Goal: Information Seeking & Learning: Learn about a topic

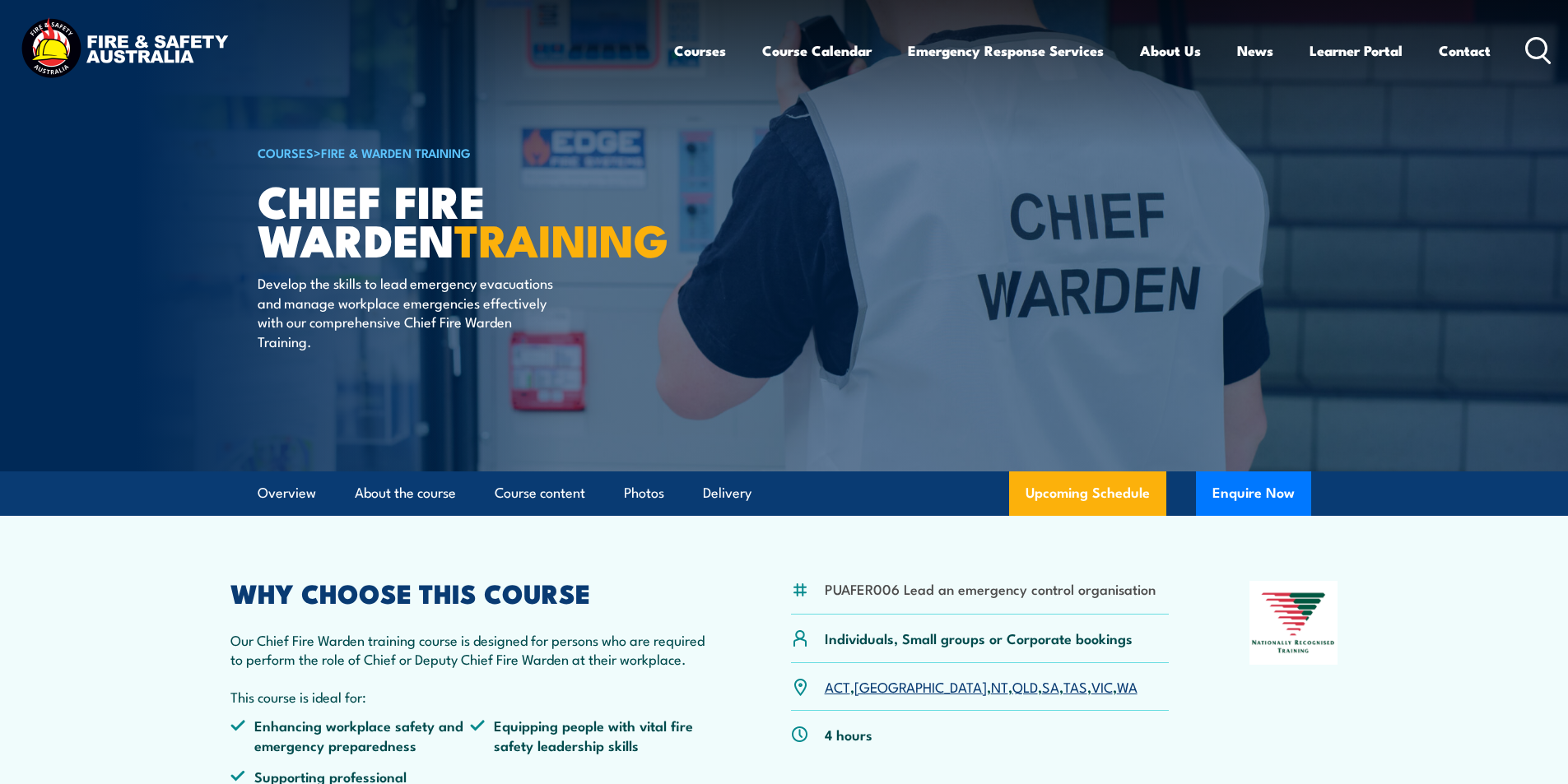
click at [1530, 45] on icon at bounding box center [1537, 50] width 26 height 27
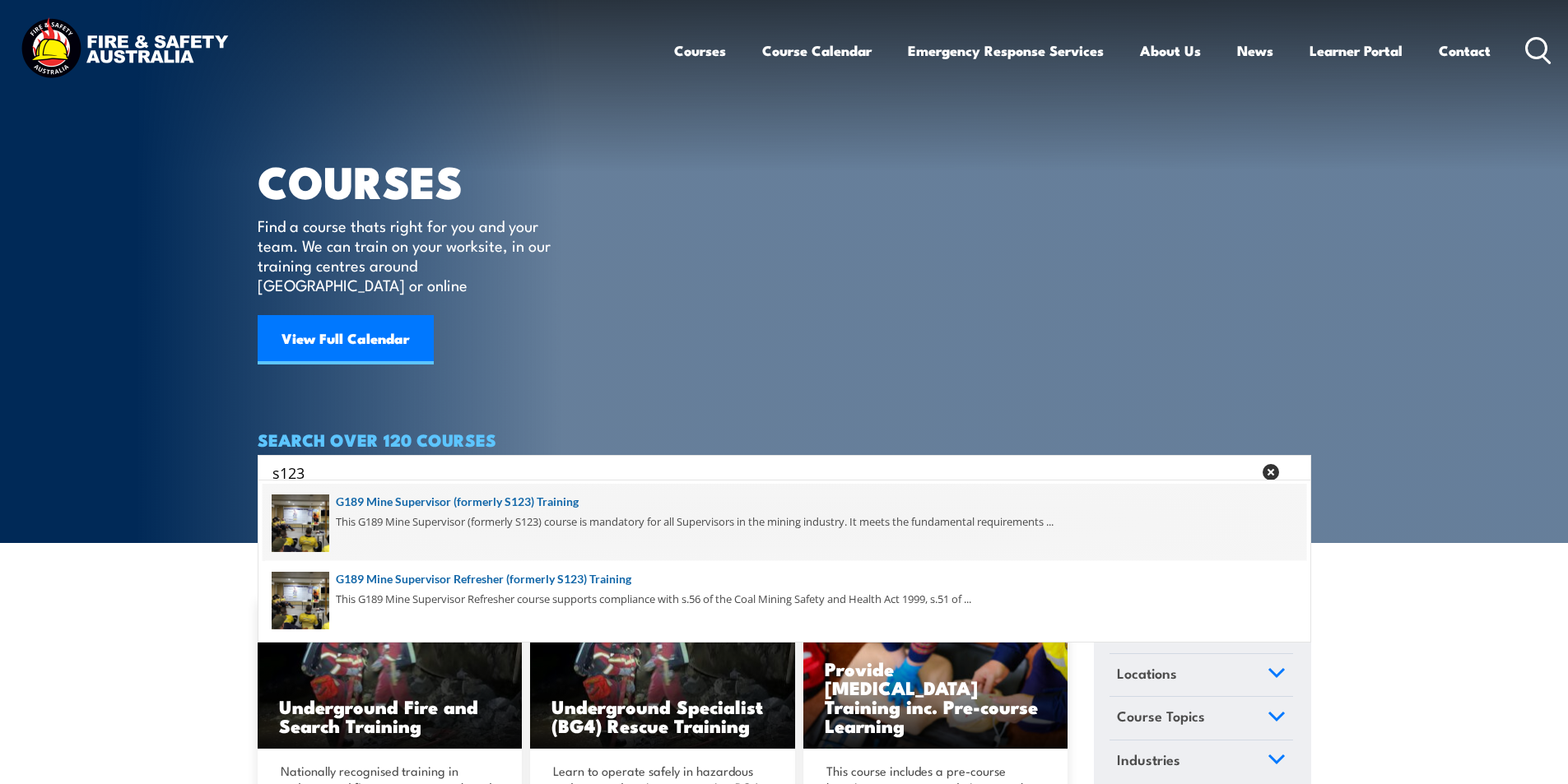
type input "s123"
click at [553, 500] on span at bounding box center [784, 523] width 1043 height 77
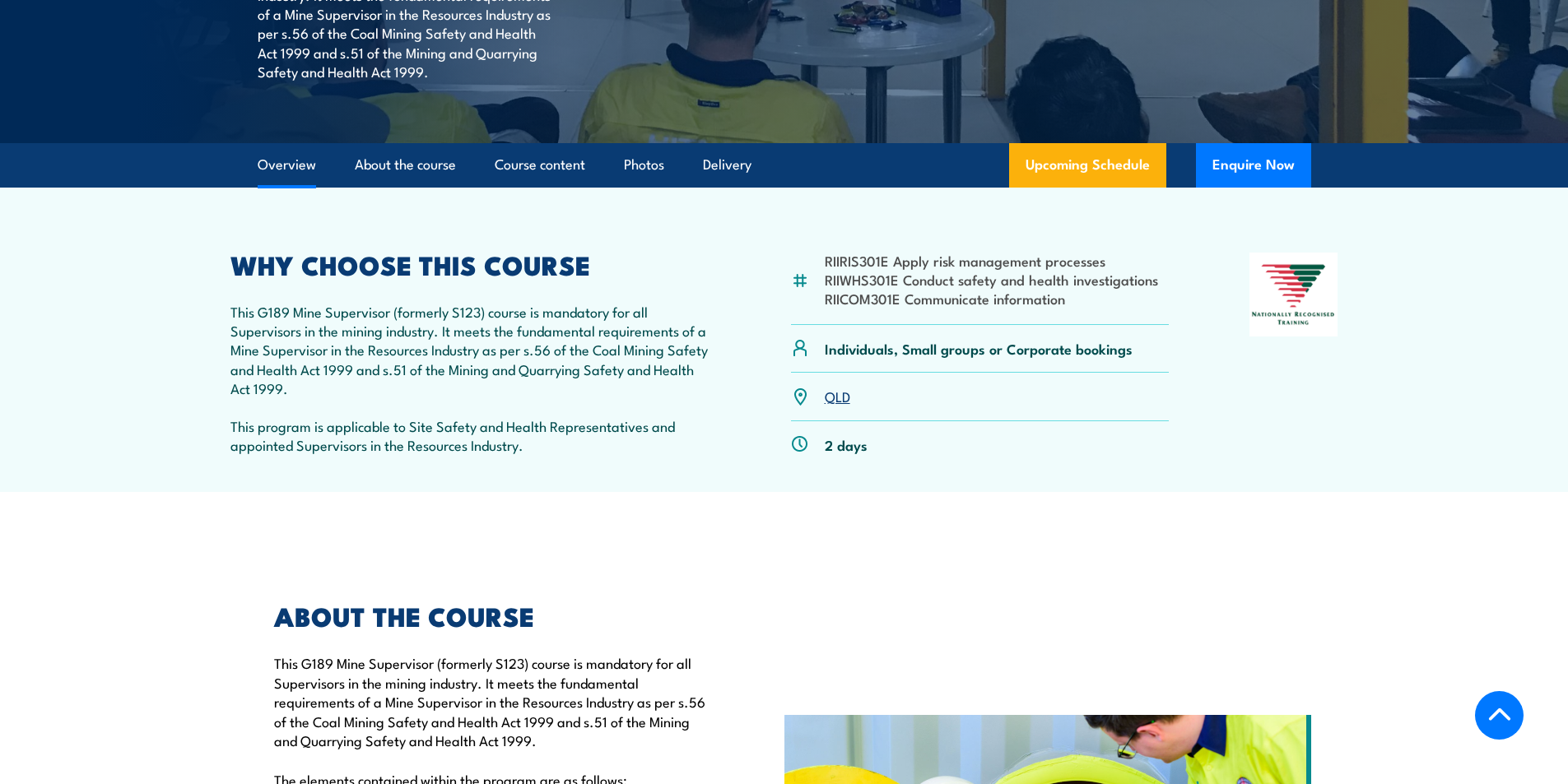
scroll to position [494, 0]
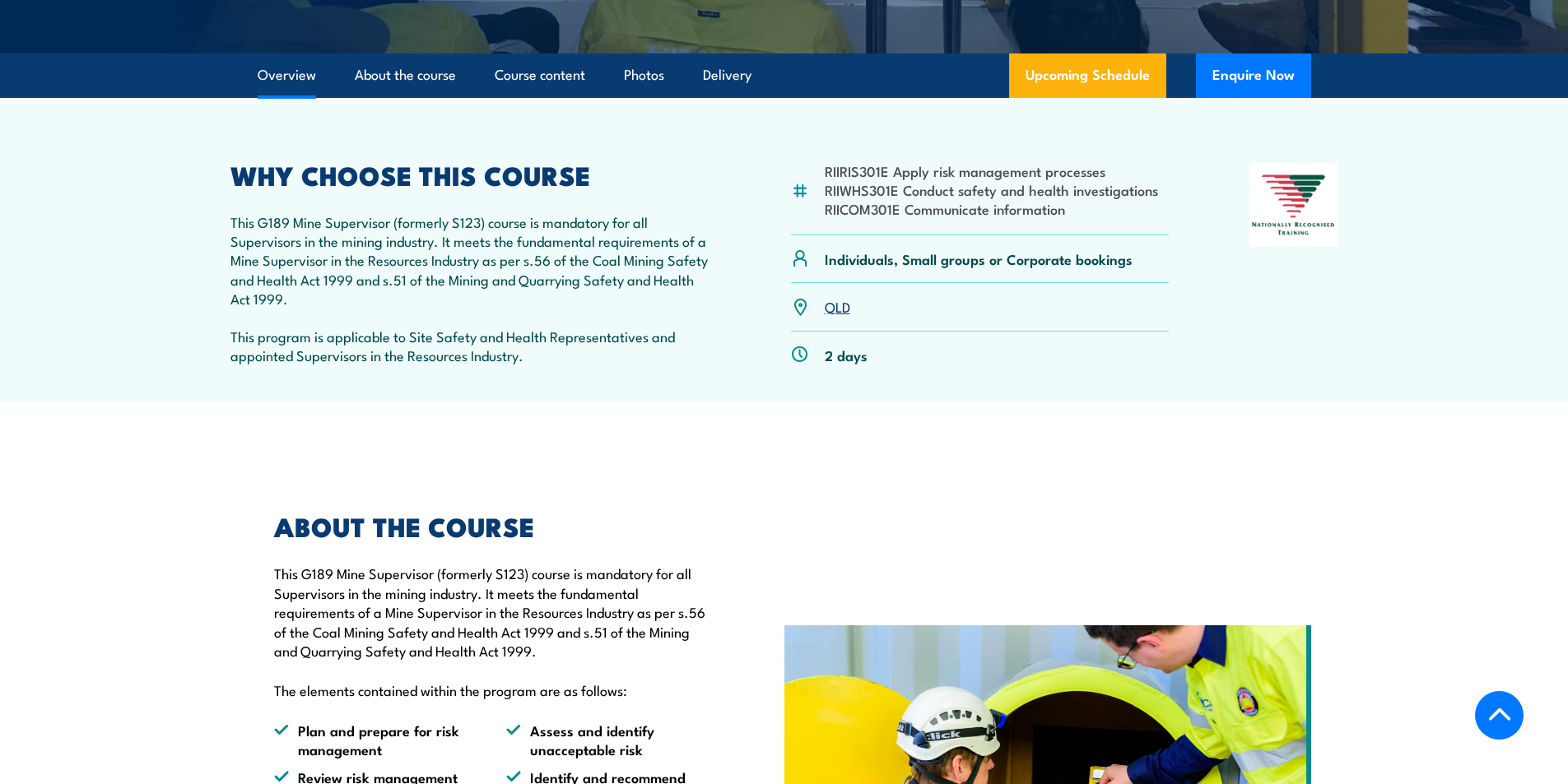
click at [835, 304] on link "QLD" at bounding box center [837, 305] width 25 height 19
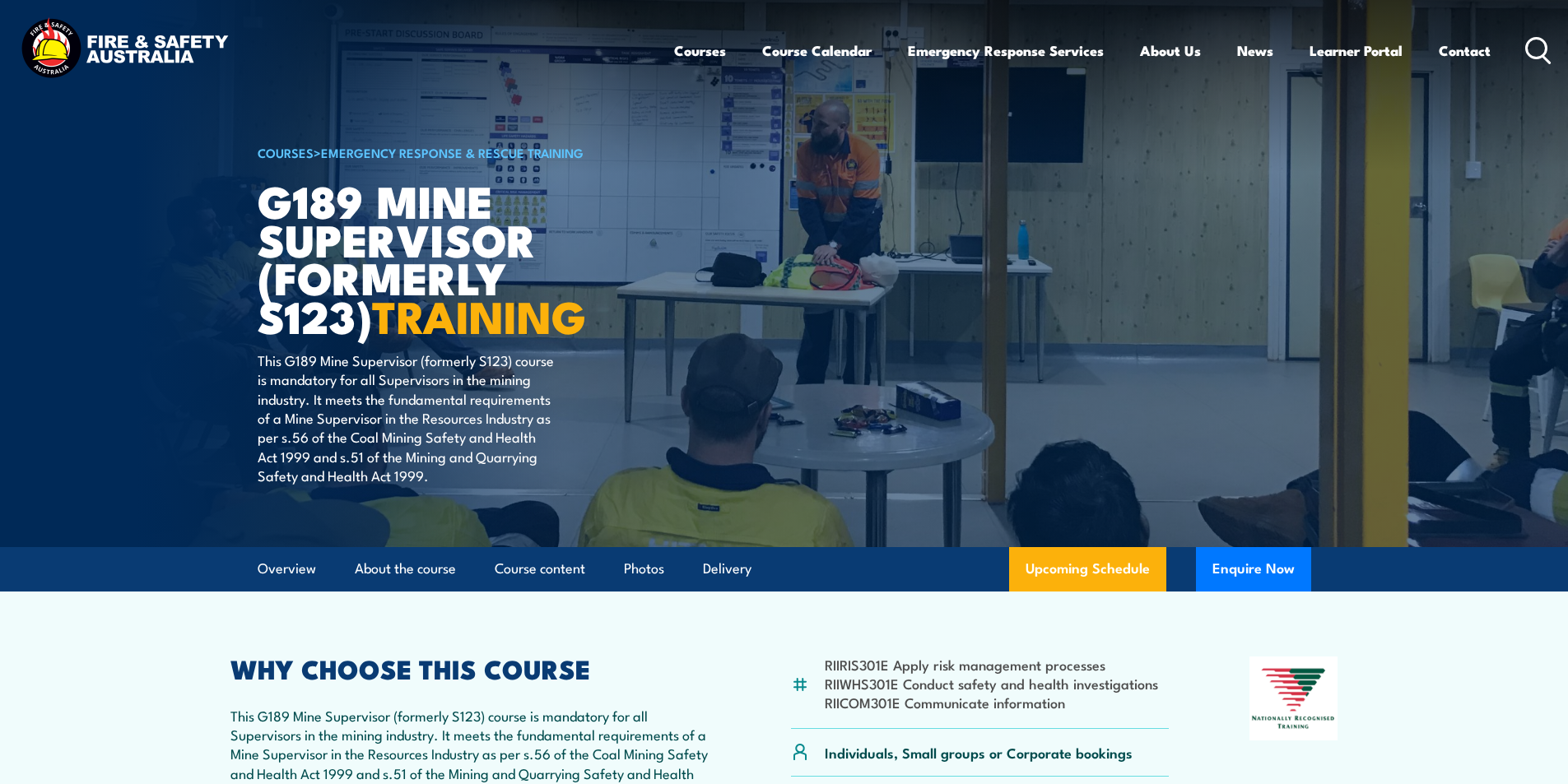
click at [1538, 47] on icon at bounding box center [1537, 50] width 26 height 27
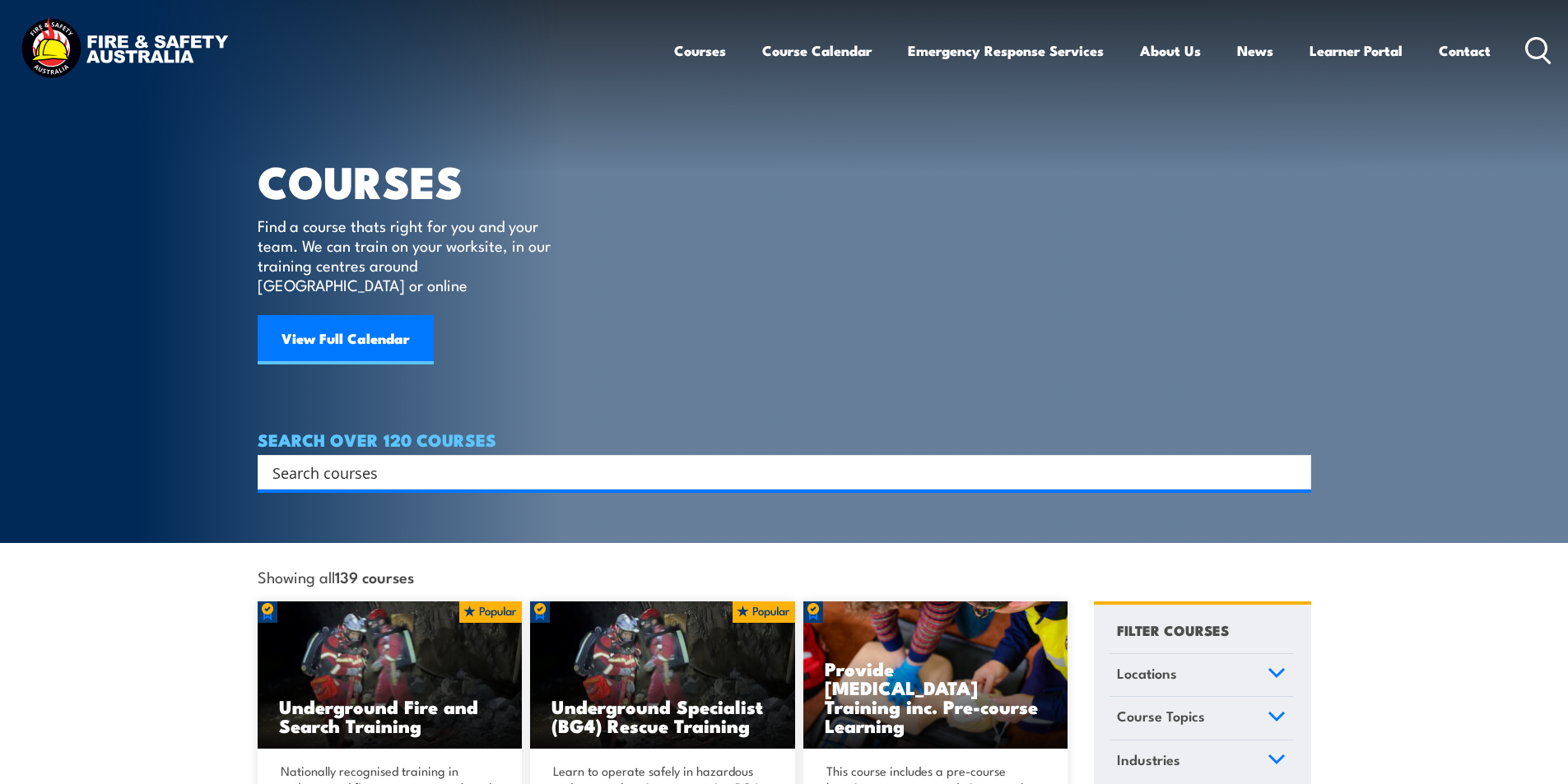
click at [385, 460] on input "Search input" at bounding box center [773, 473] width 1002 height 25
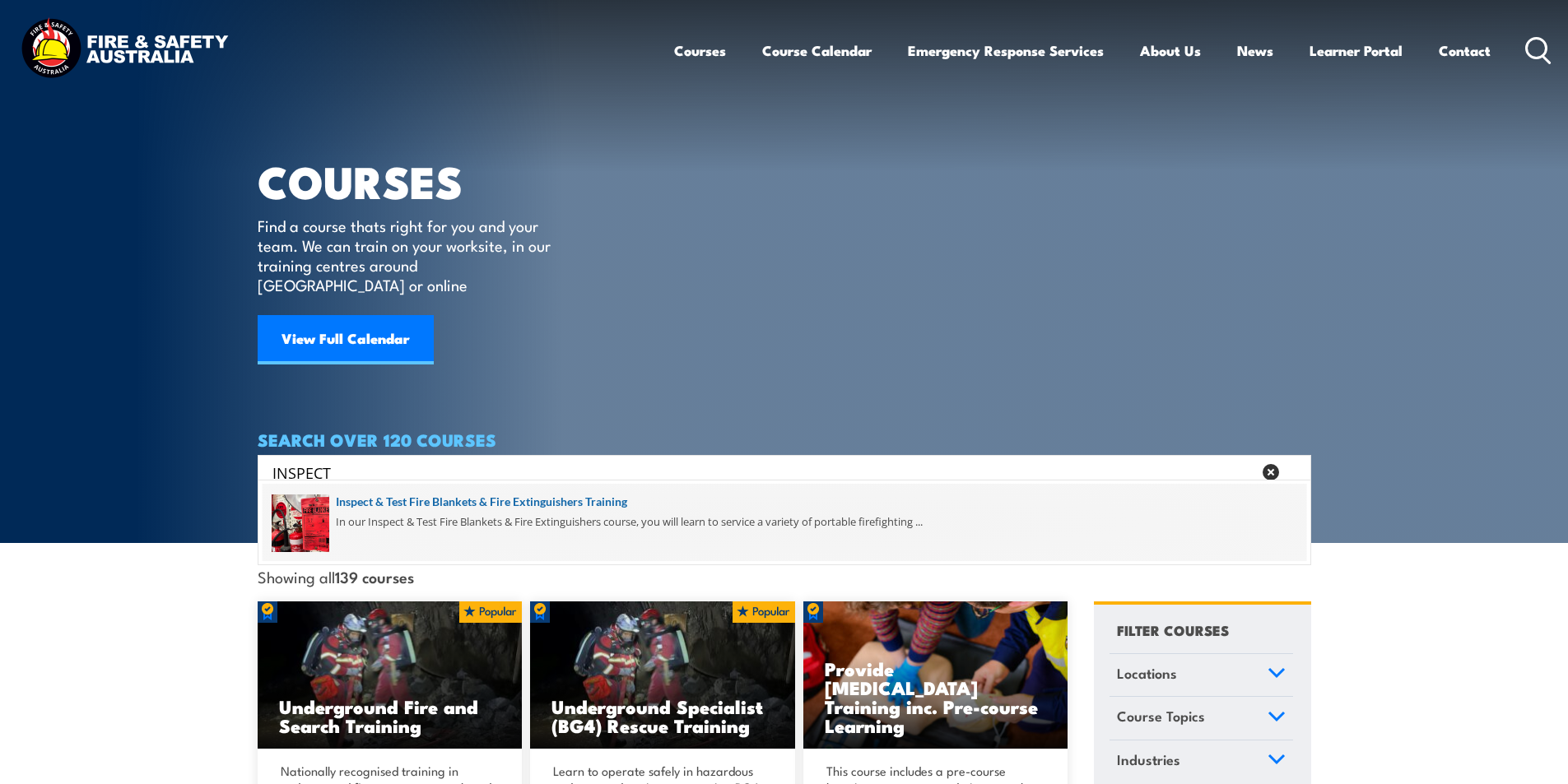
type input "INSPECT"
click at [511, 507] on span at bounding box center [784, 523] width 1043 height 77
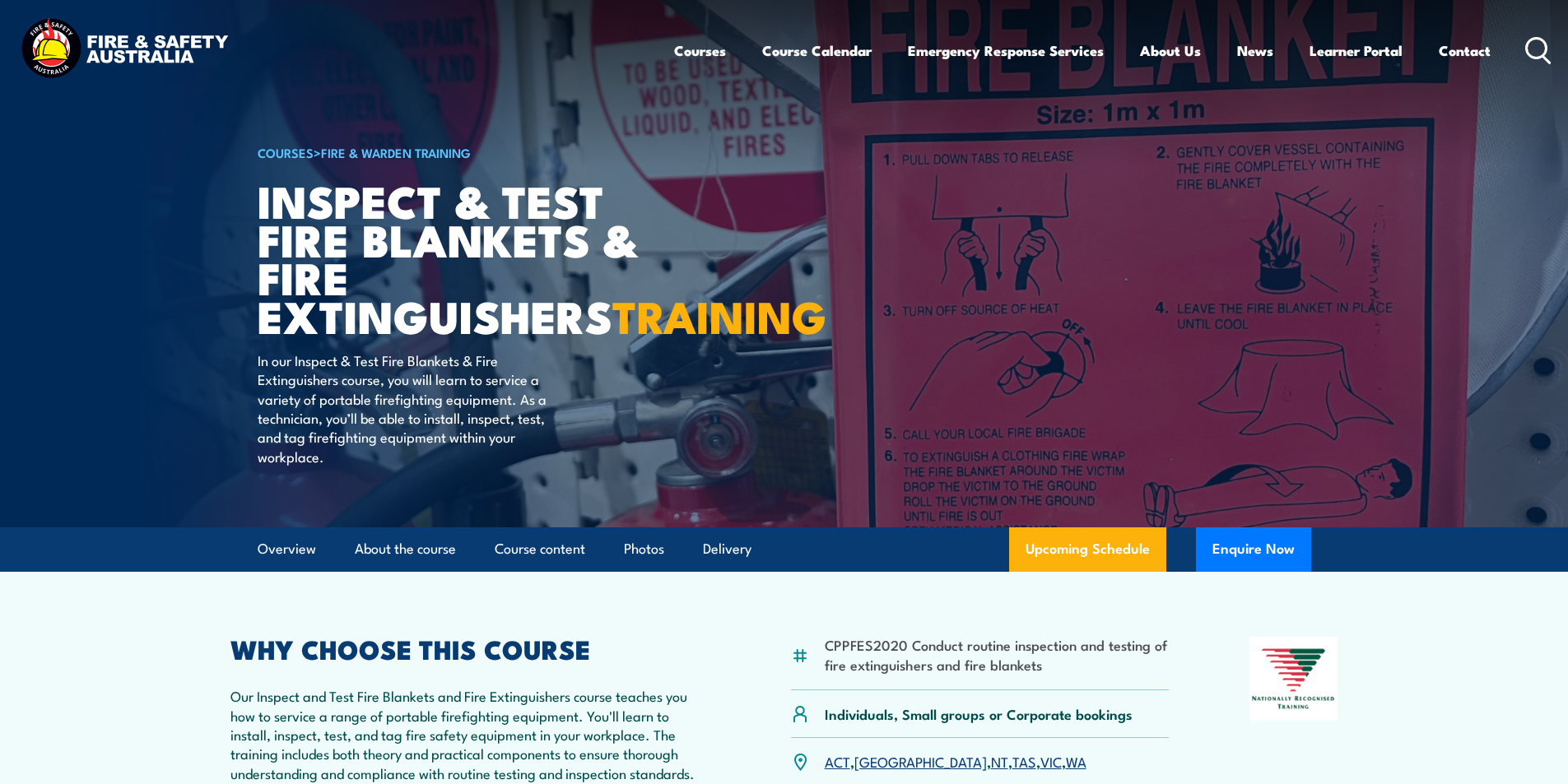
scroll to position [412, 0]
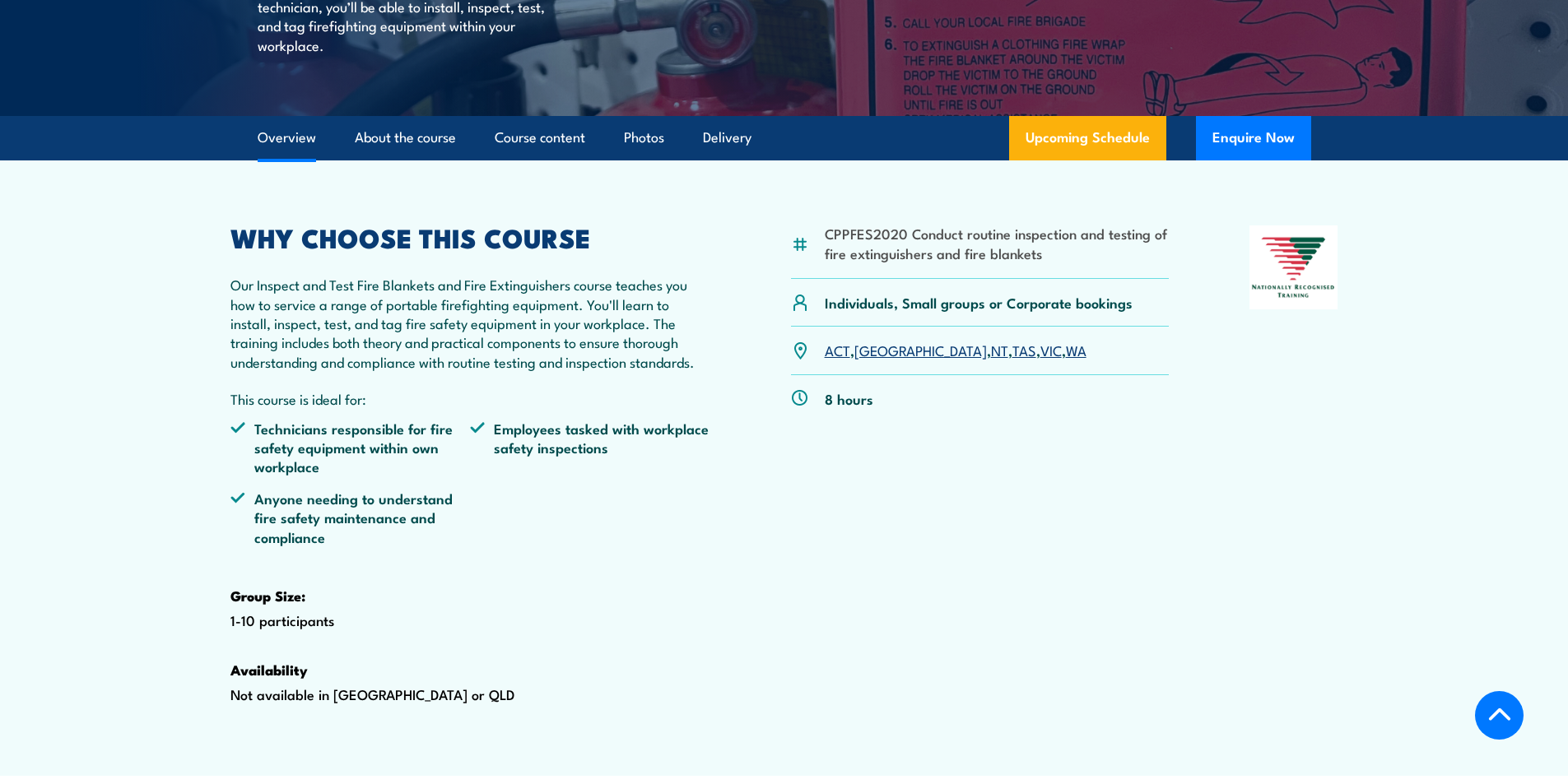
click at [1065, 360] on link "WA" at bounding box center [1075, 350] width 20 height 19
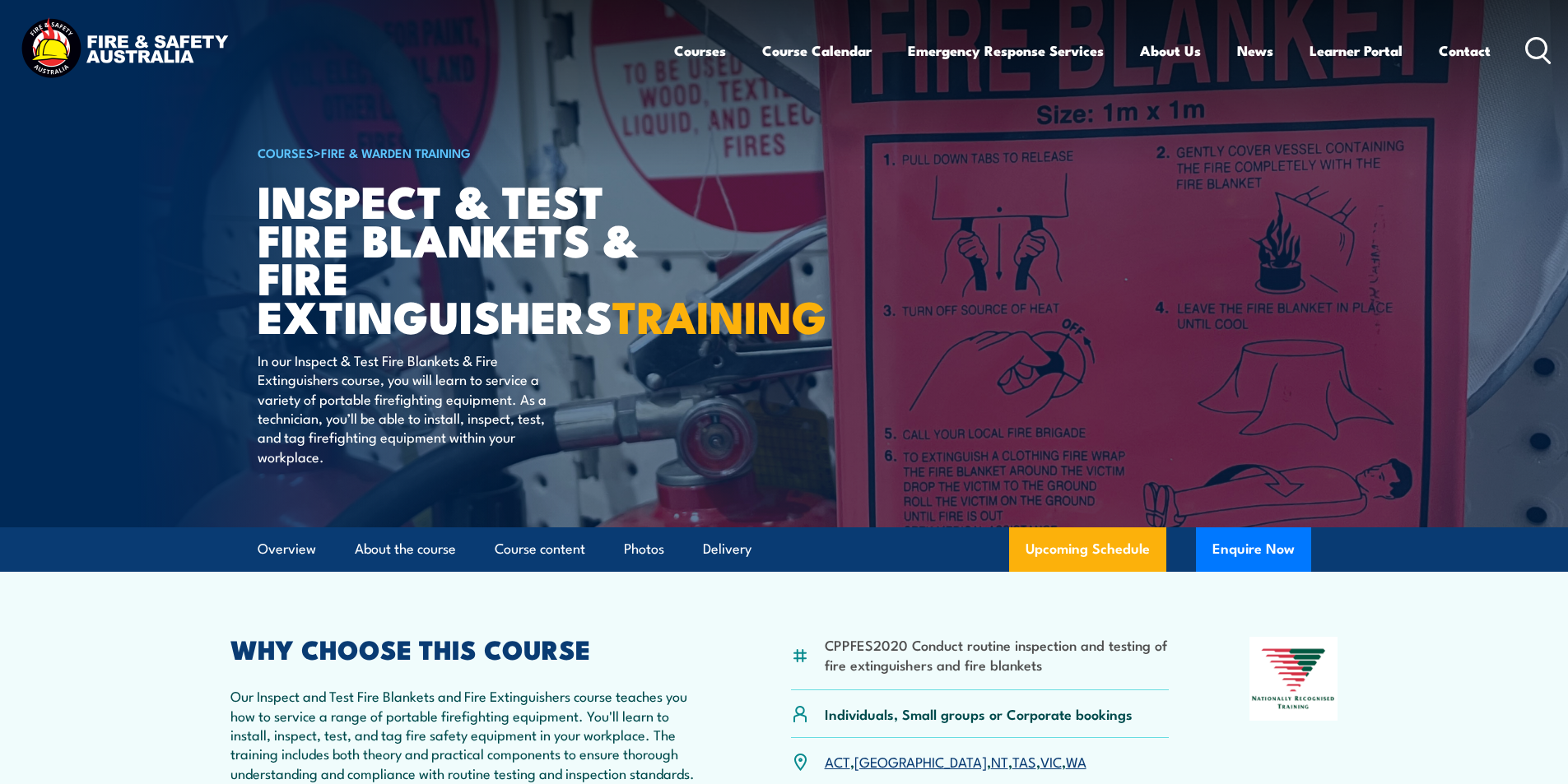
click at [1535, 44] on icon at bounding box center [1537, 50] width 26 height 27
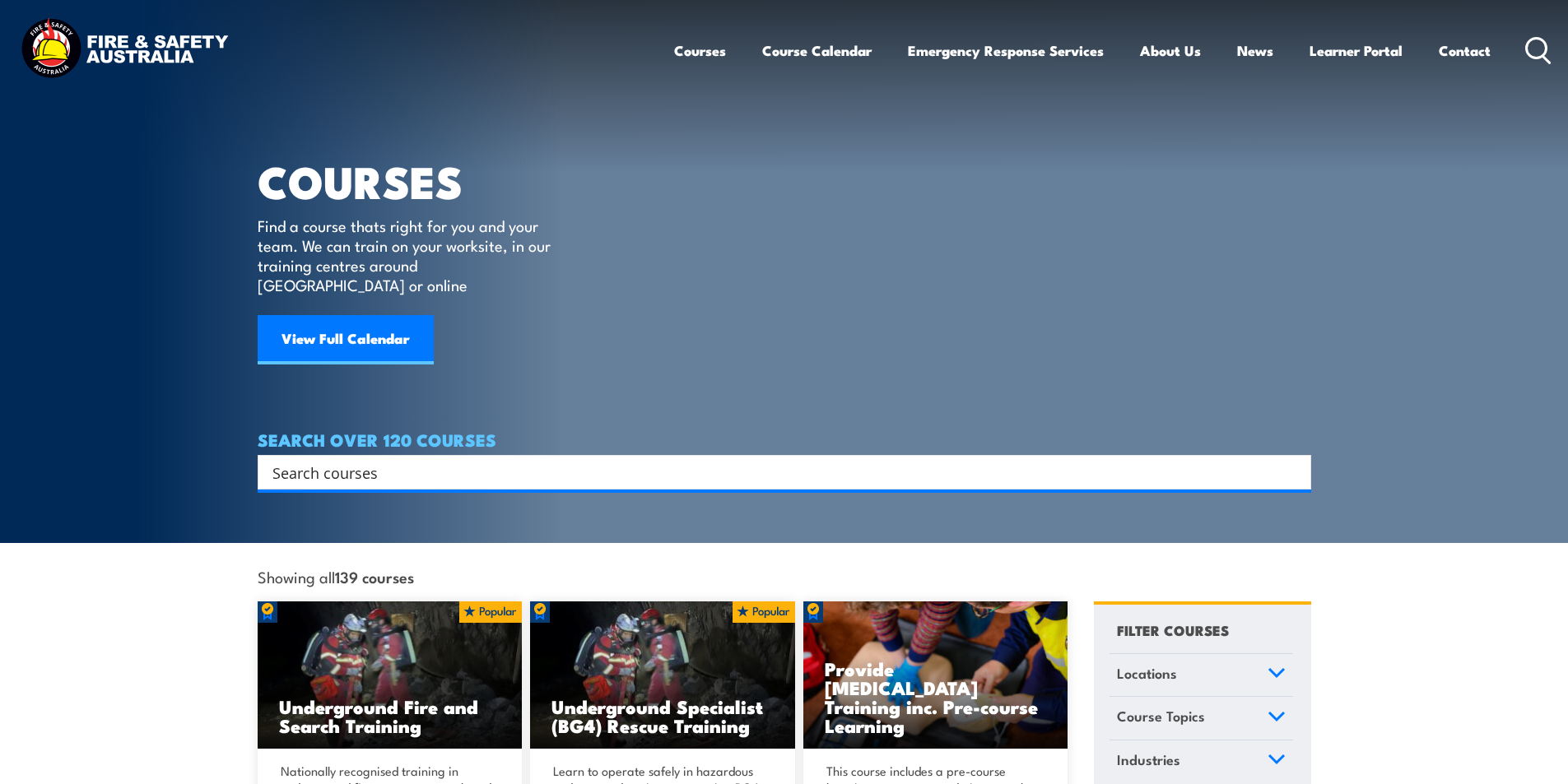
click at [340, 460] on input "Search input" at bounding box center [773, 473] width 1002 height 25
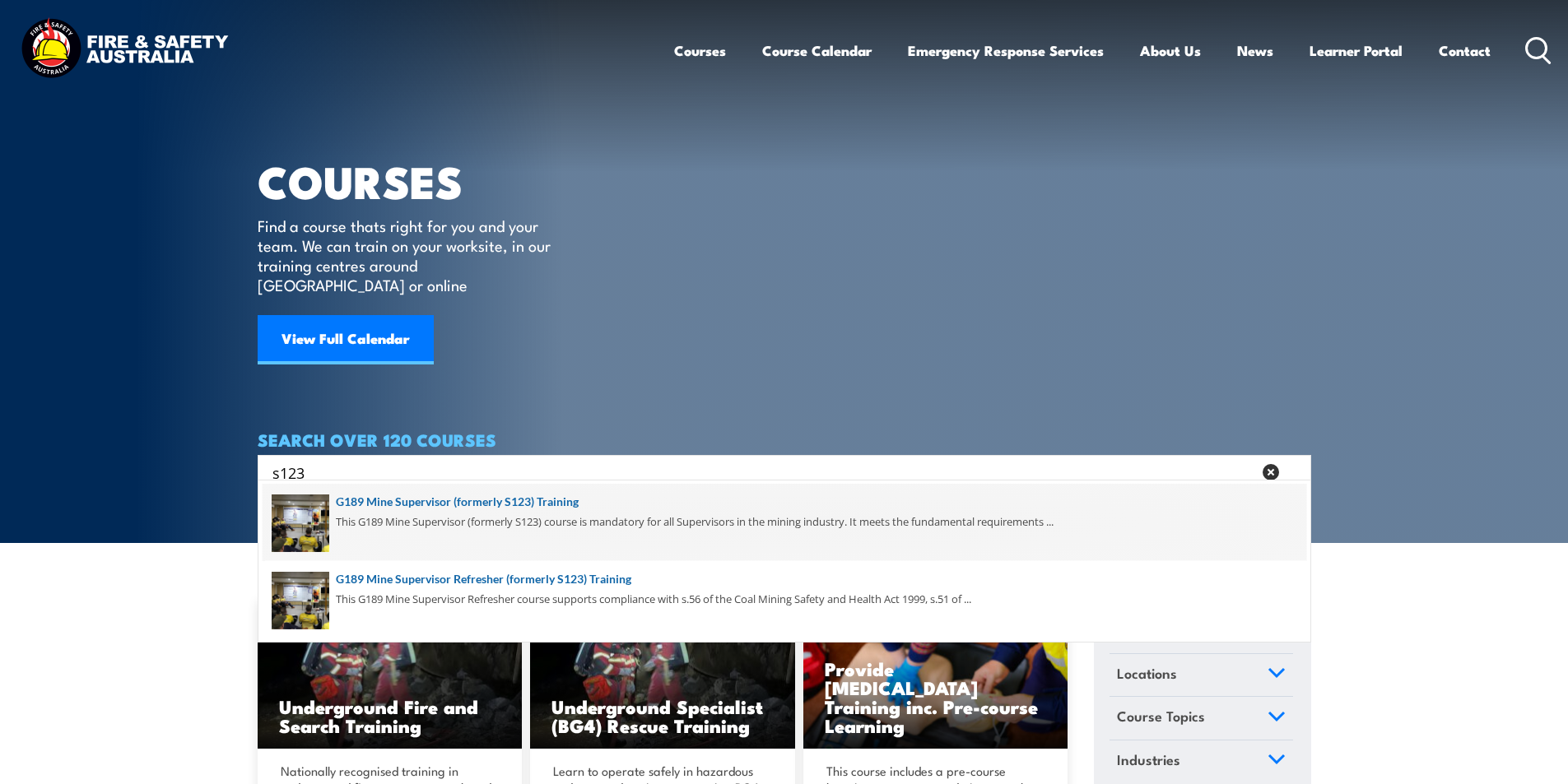
type input "s123"
click at [553, 501] on span at bounding box center [784, 523] width 1043 height 77
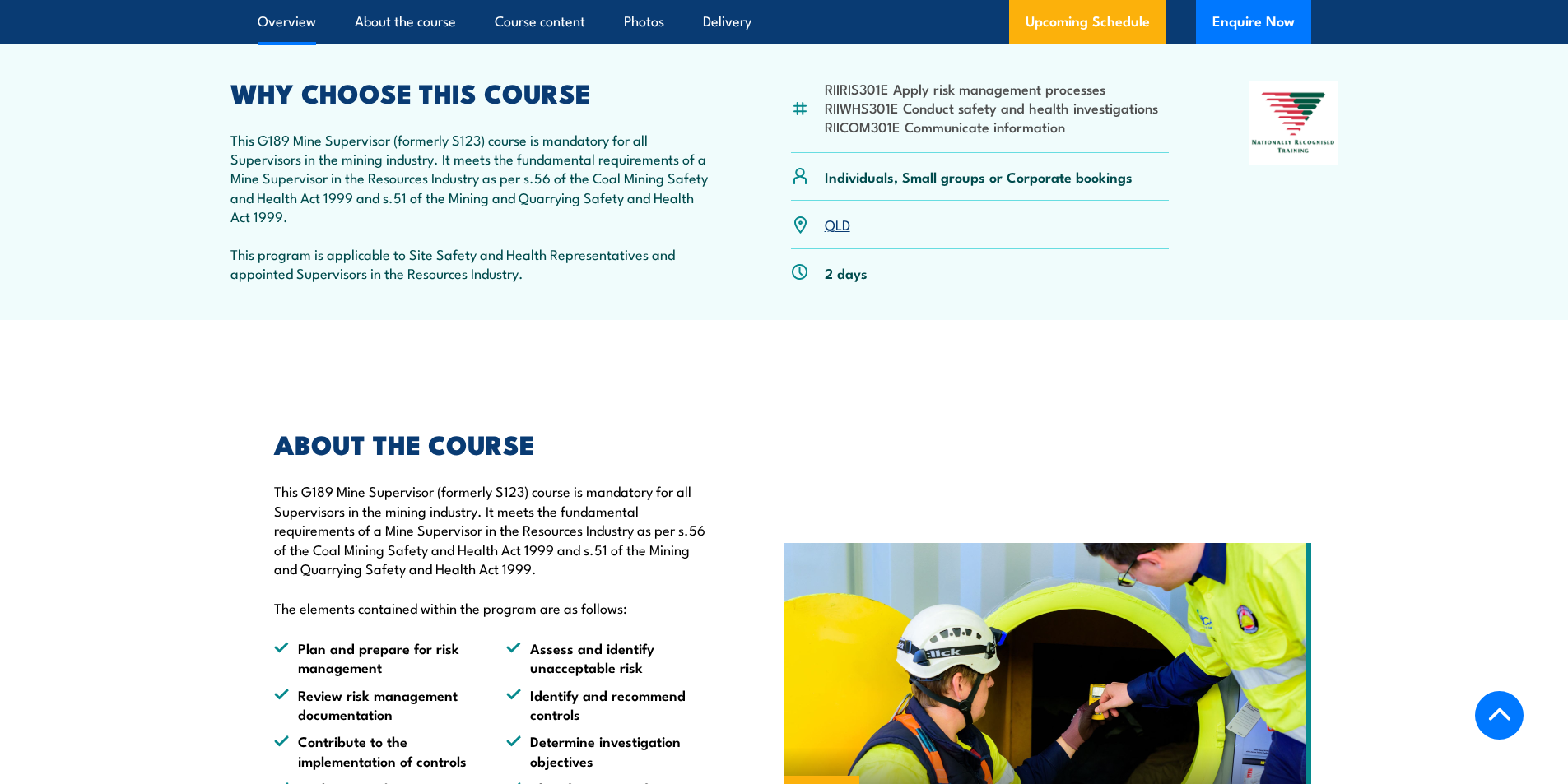
click at [832, 224] on link "QLD" at bounding box center [837, 223] width 25 height 19
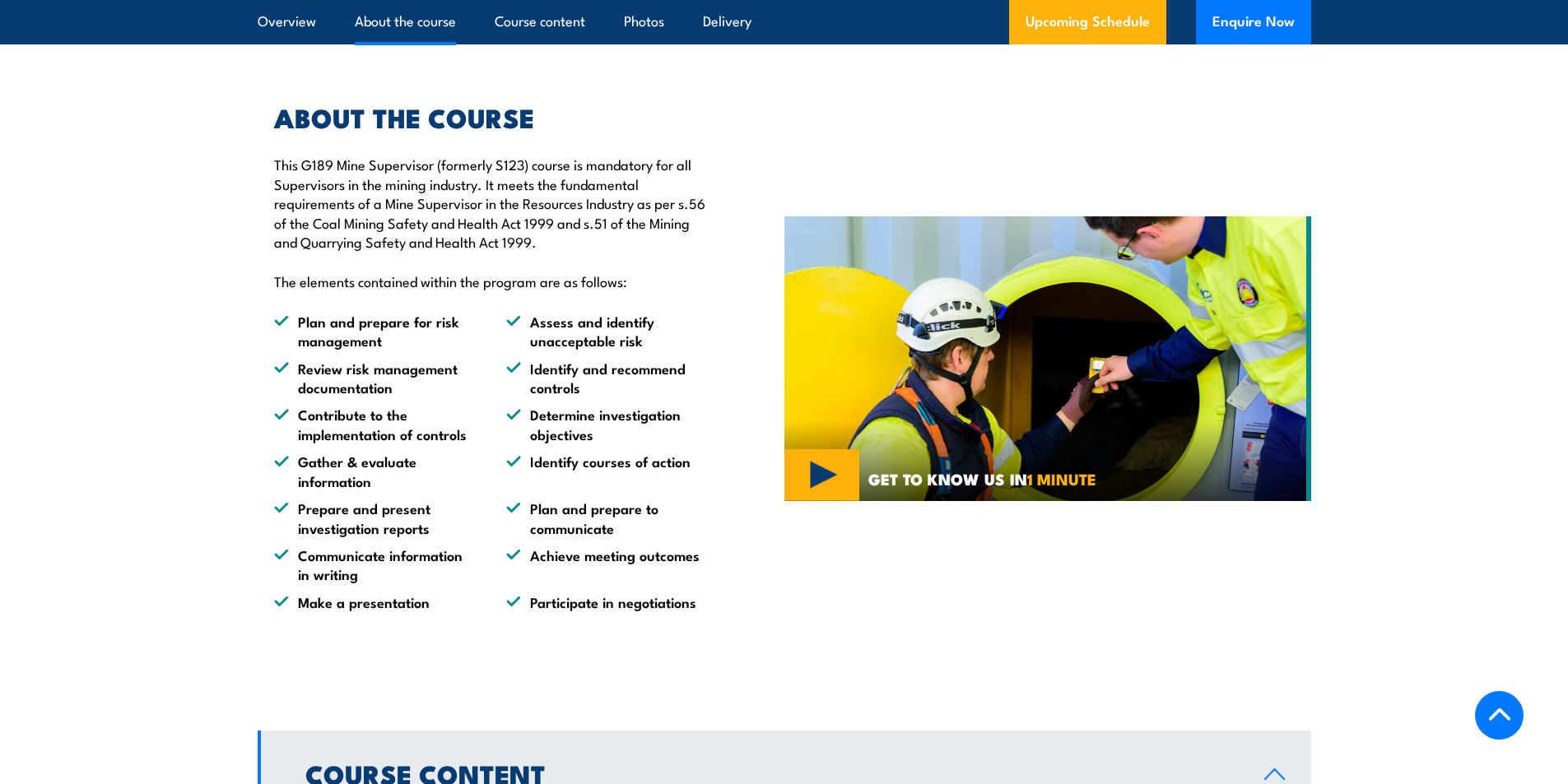
scroll to position [576, 0]
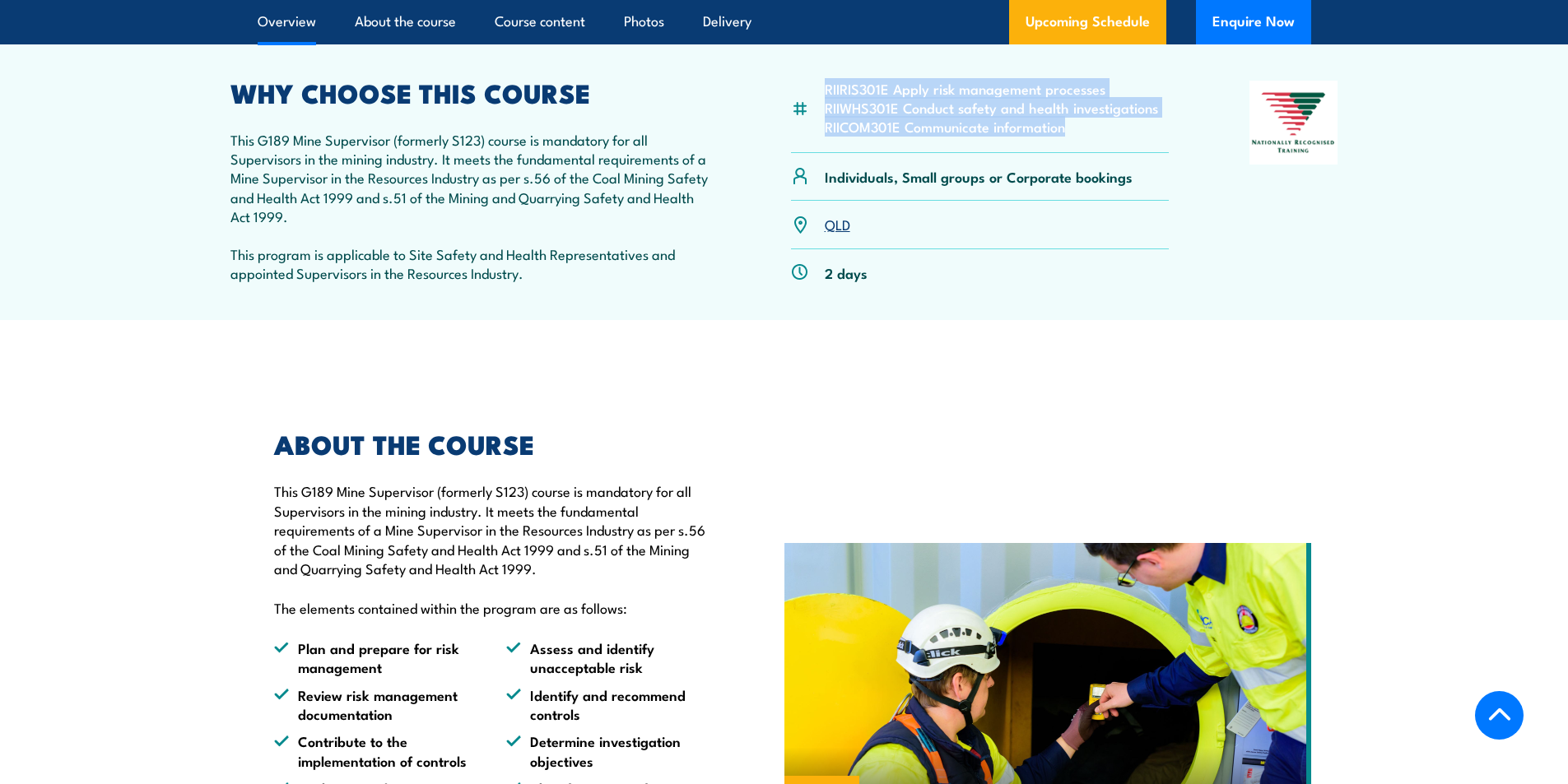
drag, startPoint x: 826, startPoint y: 86, endPoint x: 1159, endPoint y: 131, distance: 336.0
click at [1159, 131] on div "RIIRIS301E Apply risk management processes RIIWHS301E Conduct safety and health…" at bounding box center [980, 116] width 379 height 73
click at [1083, 129] on li "RIICOM301E Communicate information" at bounding box center [991, 127] width 334 height 19
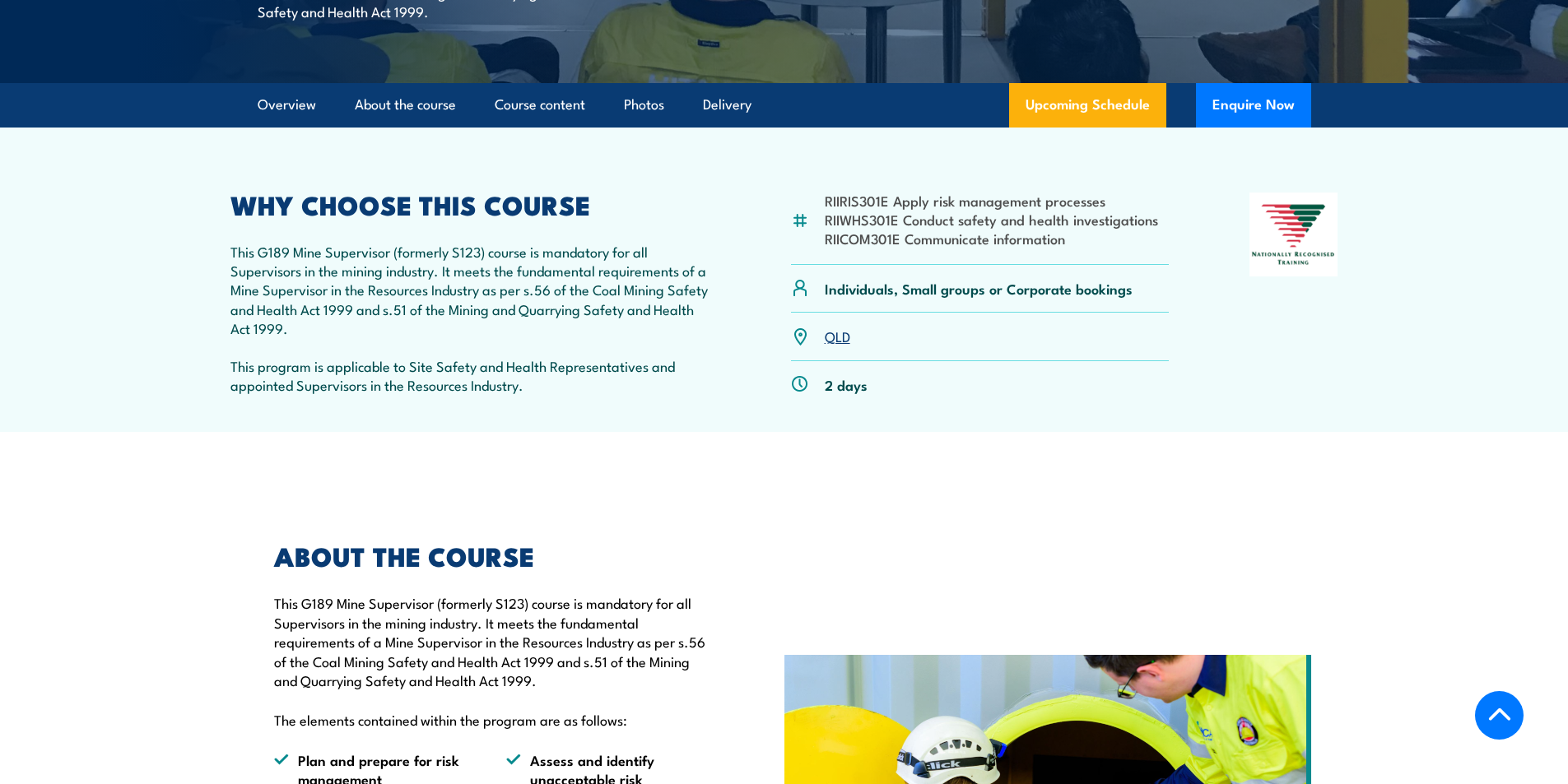
scroll to position [329, 0]
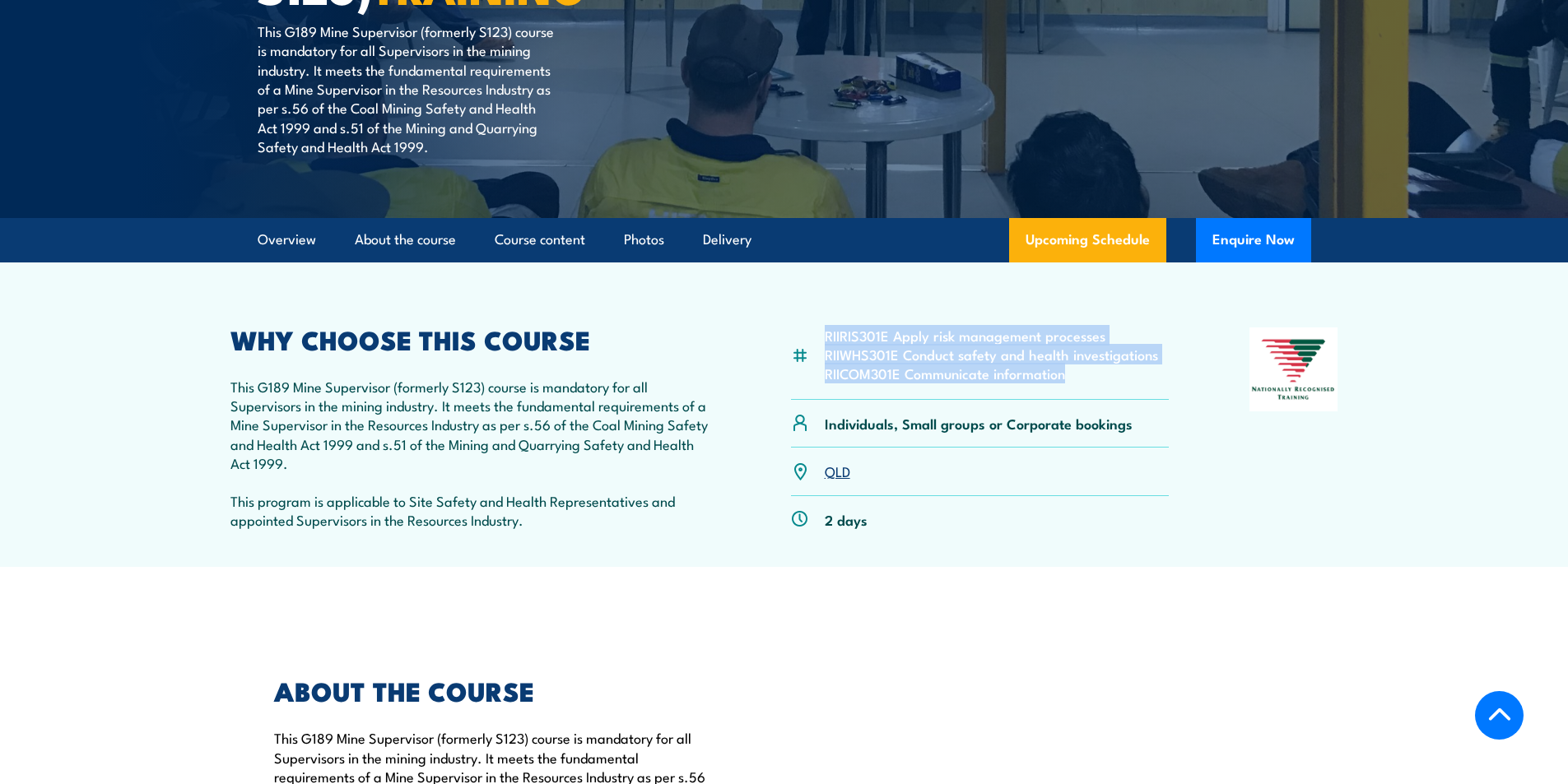
drag, startPoint x: 827, startPoint y: 328, endPoint x: 1095, endPoint y: 377, distance: 272.4
click at [1095, 377] on ul "RIIRIS301E Apply risk management processes RIIWHS301E Conduct safety and health…" at bounding box center [991, 355] width 334 height 58
click at [1091, 384] on div "RIIRIS301E Apply risk management processes RIIWHS301E Conduct safety and health…" at bounding box center [980, 363] width 379 height 73
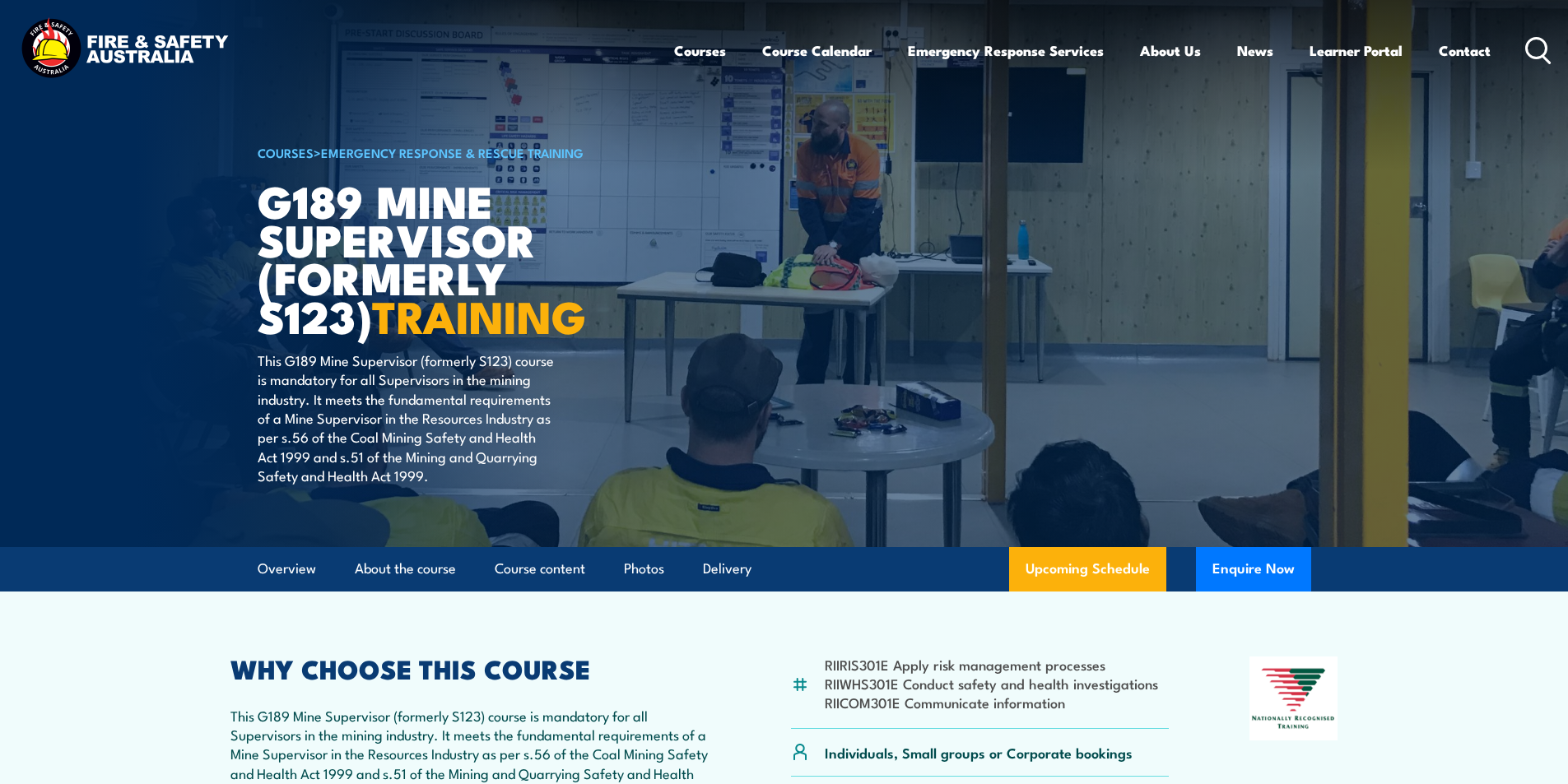
click at [1529, 44] on icon at bounding box center [1537, 50] width 26 height 27
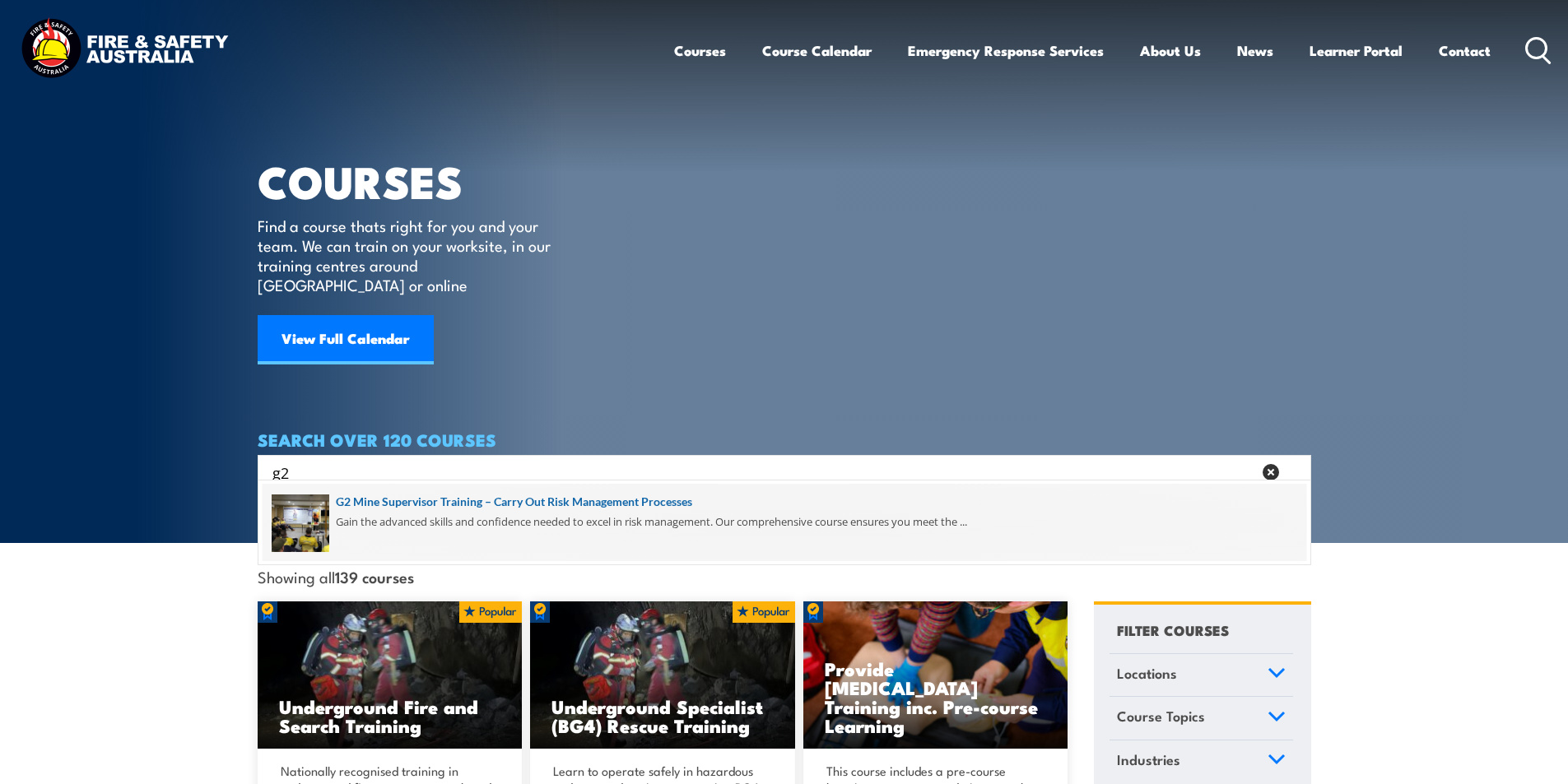
type input "g2"
click at [450, 502] on span at bounding box center [784, 523] width 1043 height 77
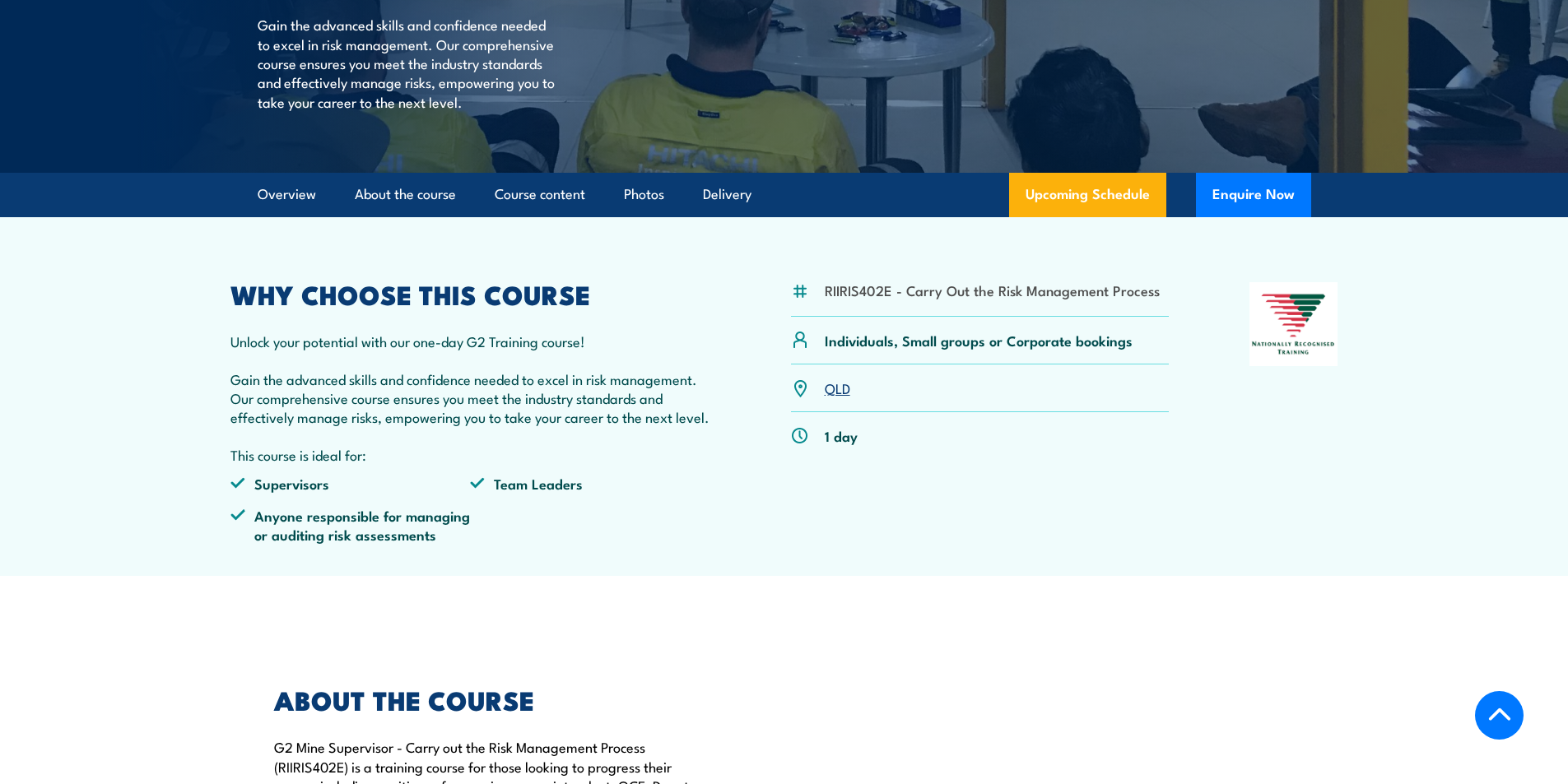
scroll to position [412, 0]
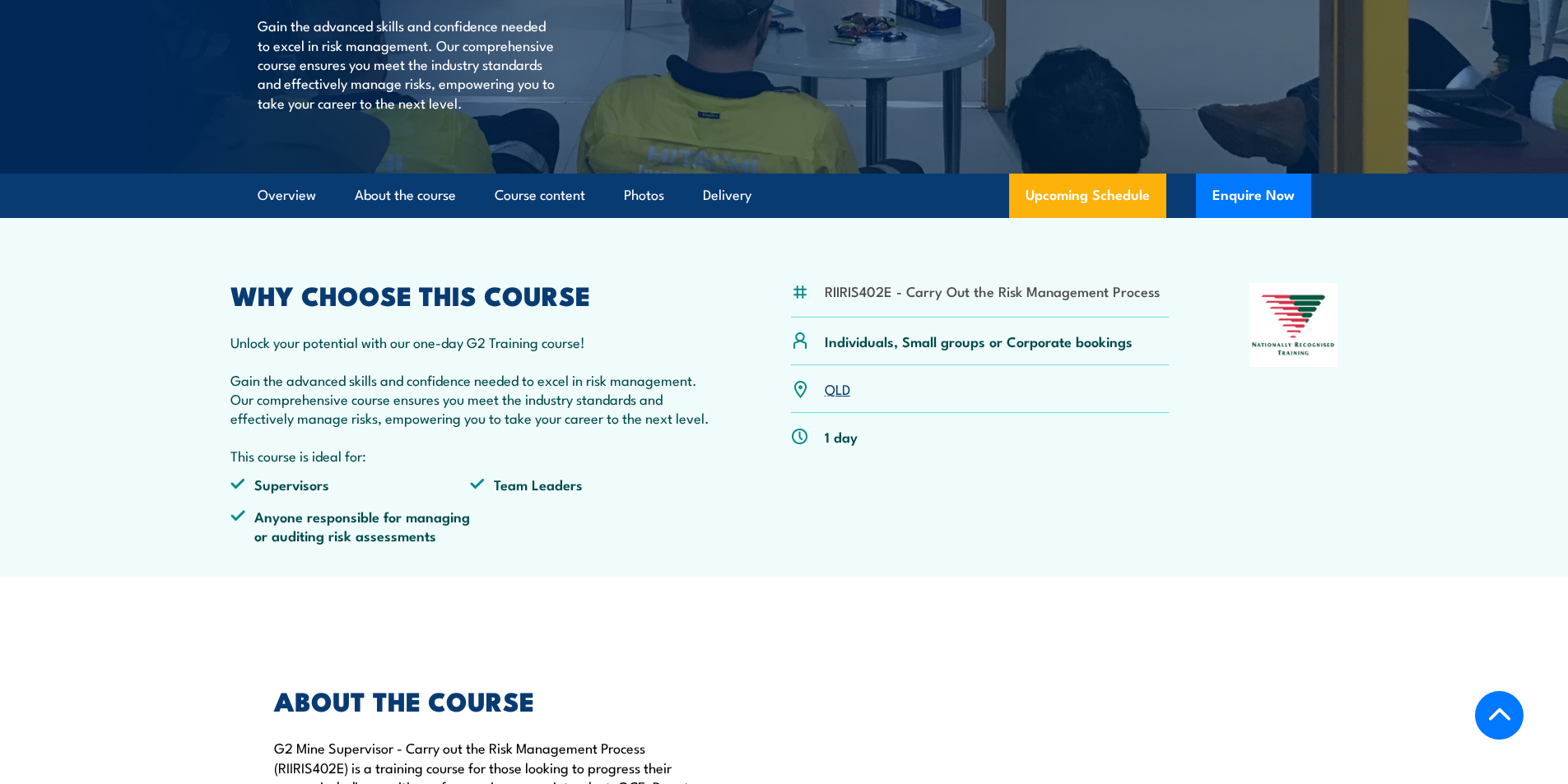
click at [481, 494] on li "Team Leaders" at bounding box center [590, 484] width 241 height 19
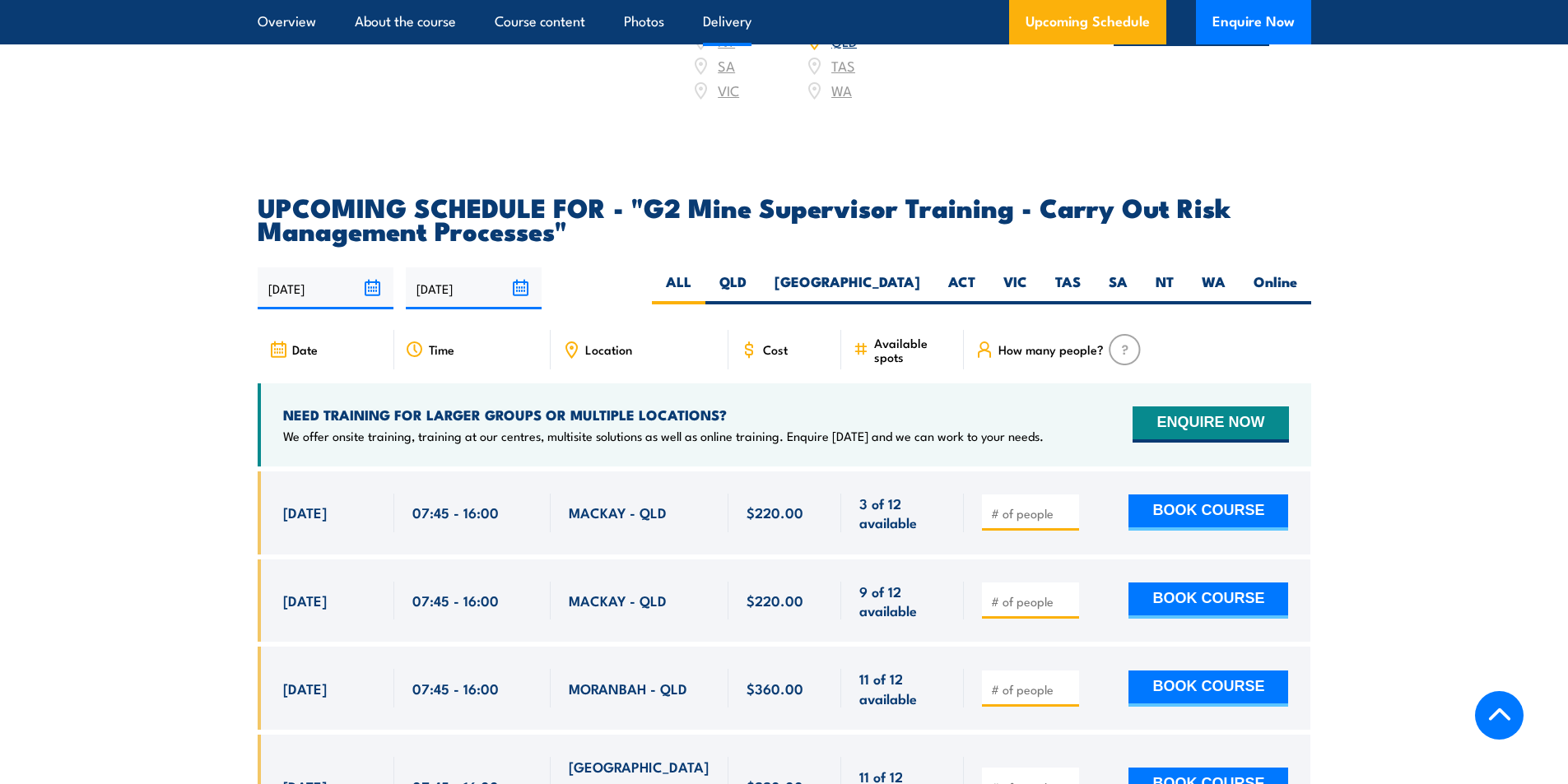
scroll to position [2962, 0]
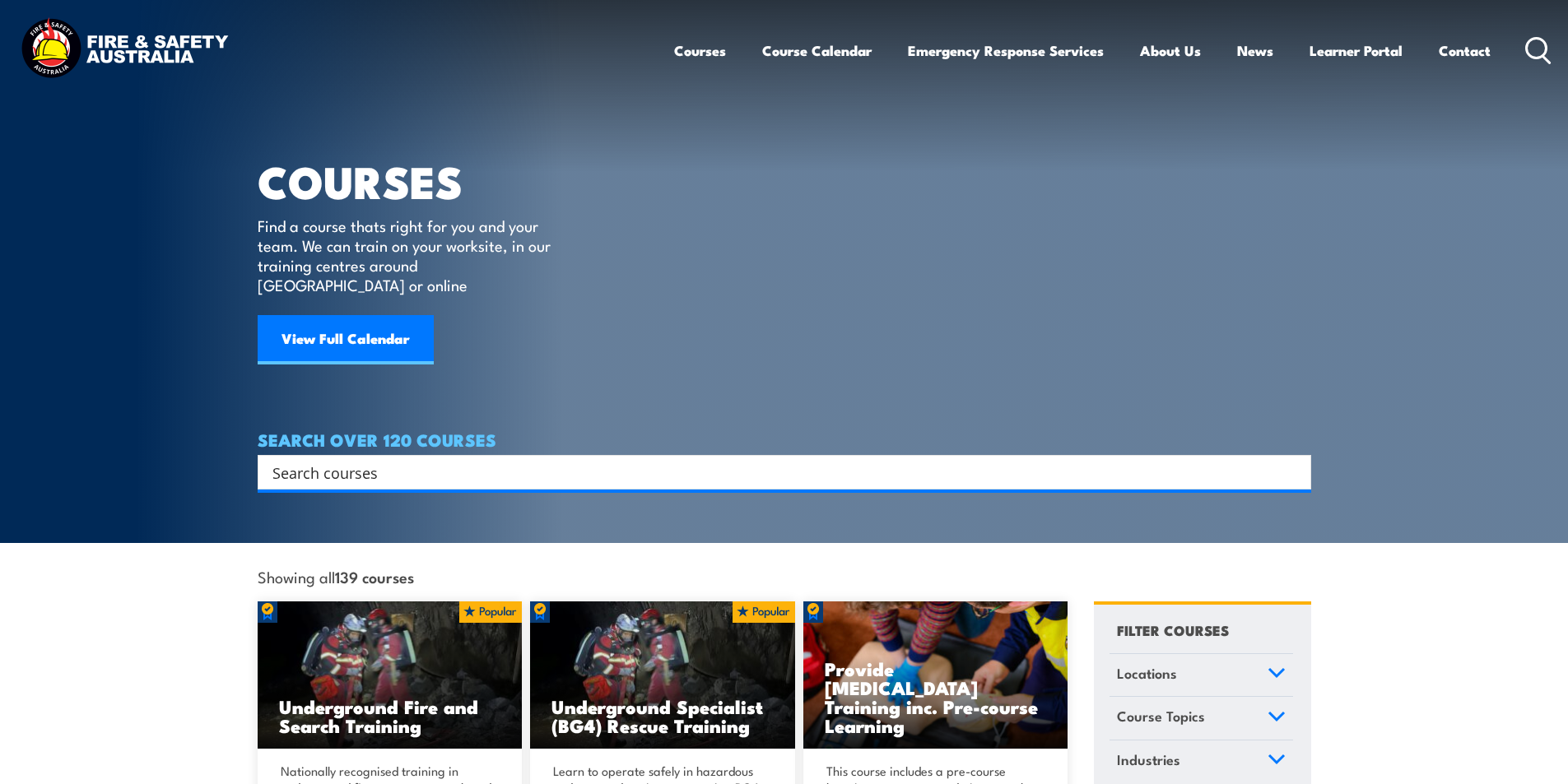
click at [1536, 52] on icon at bounding box center [1537, 50] width 26 height 27
click at [430, 460] on input "Search input" at bounding box center [773, 473] width 1002 height 25
type input "s"
click at [345, 460] on input "Search input" at bounding box center [773, 473] width 1002 height 25
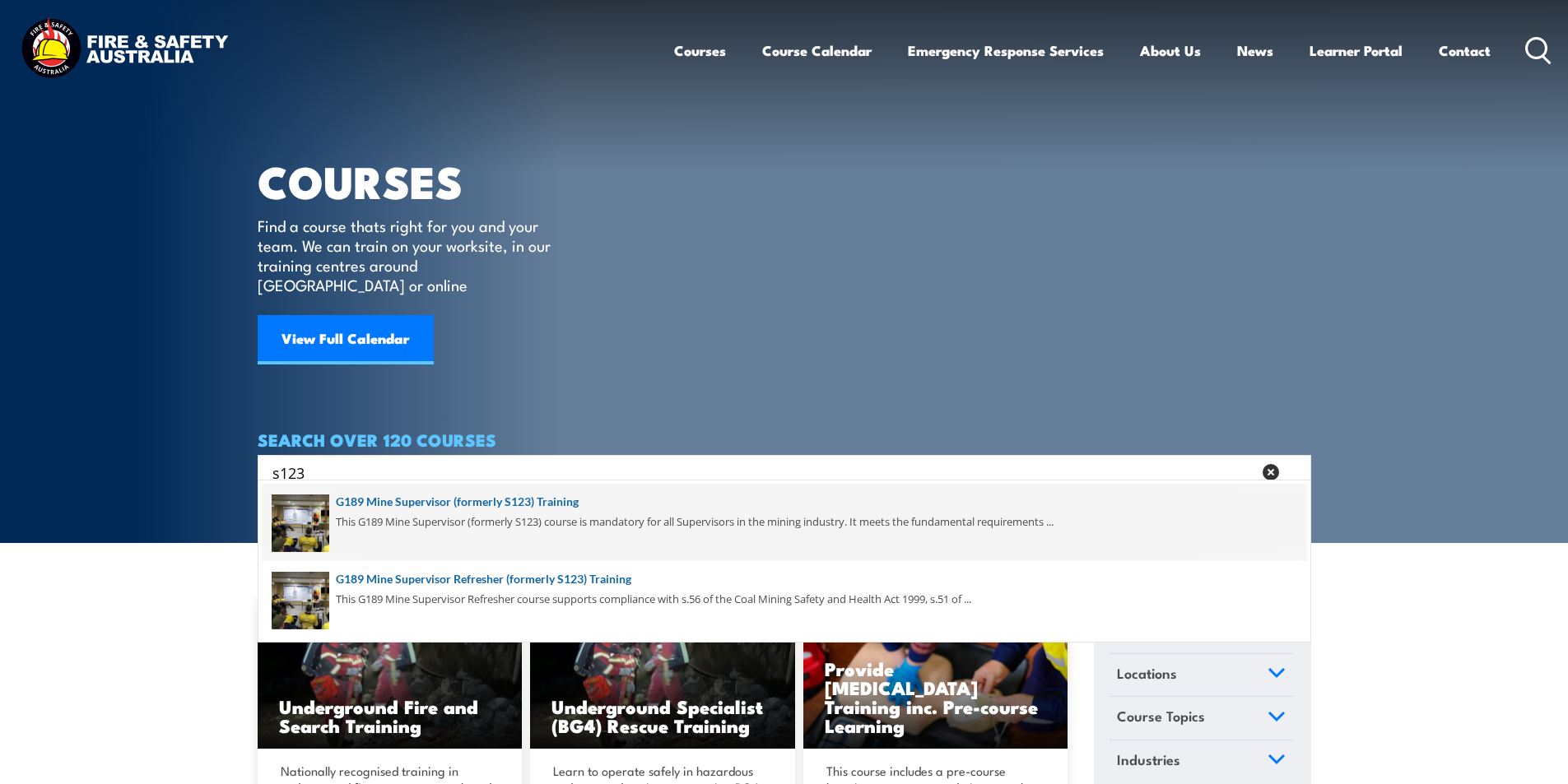
type input "s123"
click at [545, 504] on span at bounding box center [784, 523] width 1043 height 77
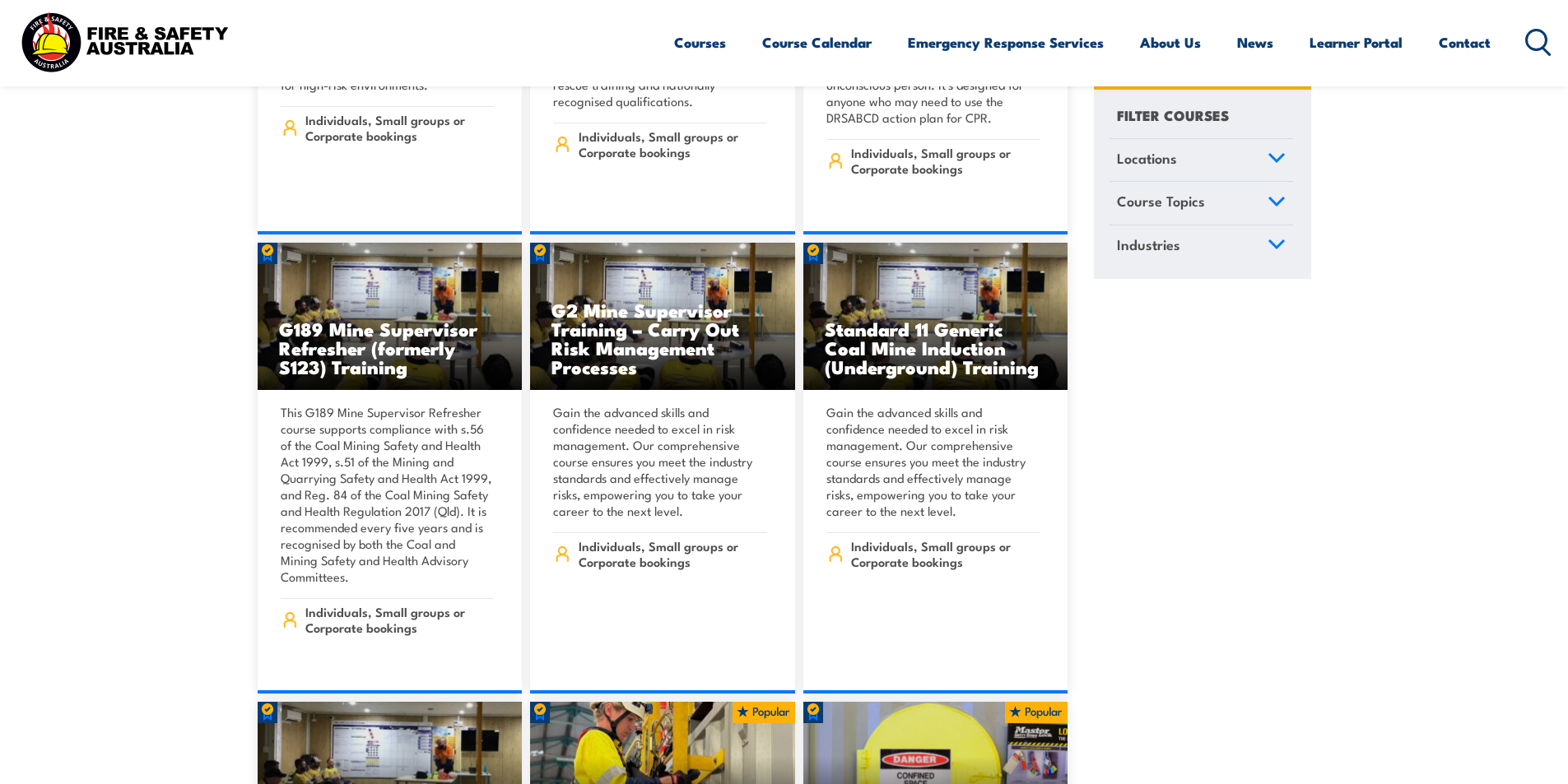
scroll to position [905, 0]
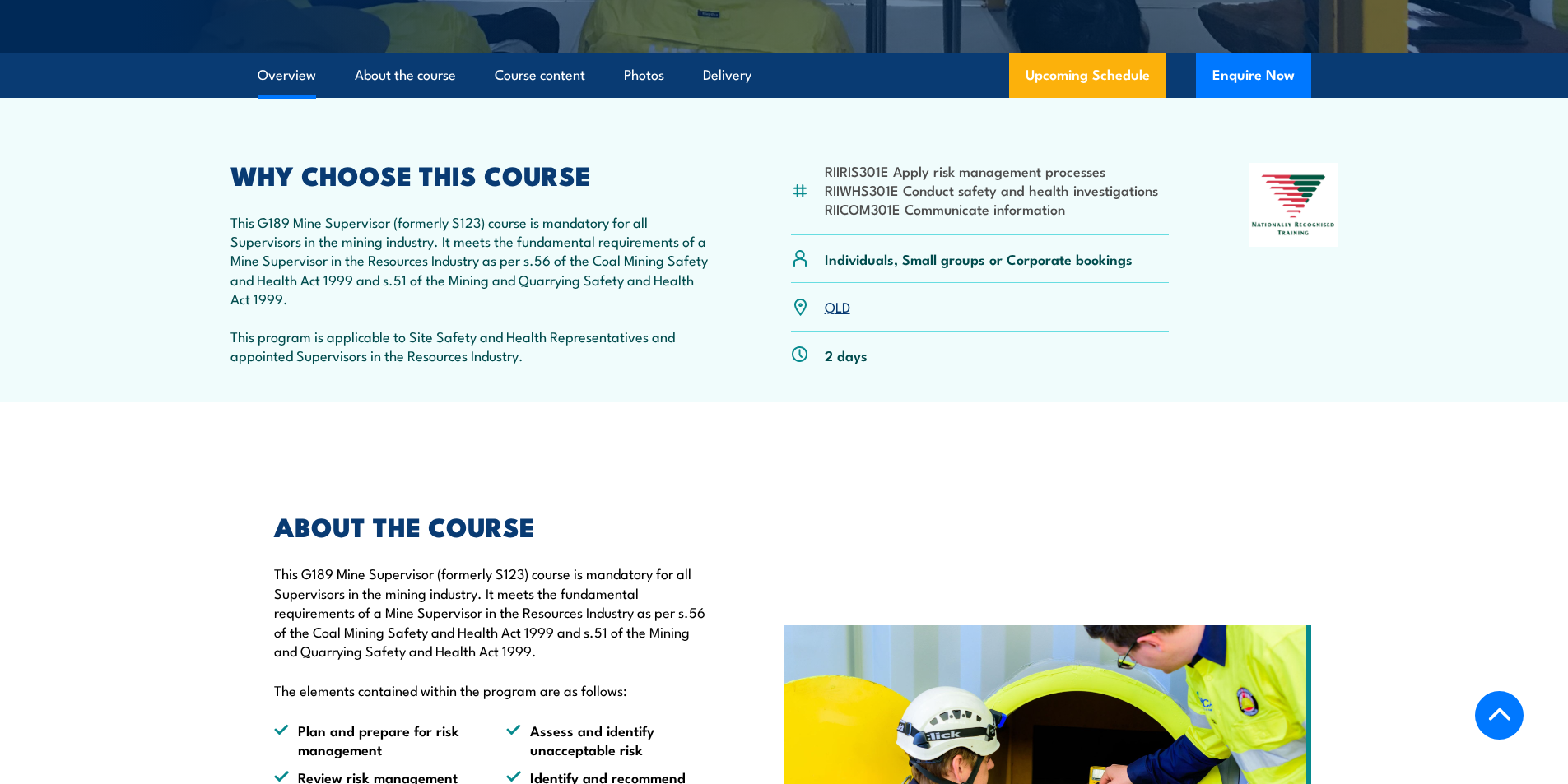
click at [837, 302] on link "QLD" at bounding box center [837, 305] width 25 height 19
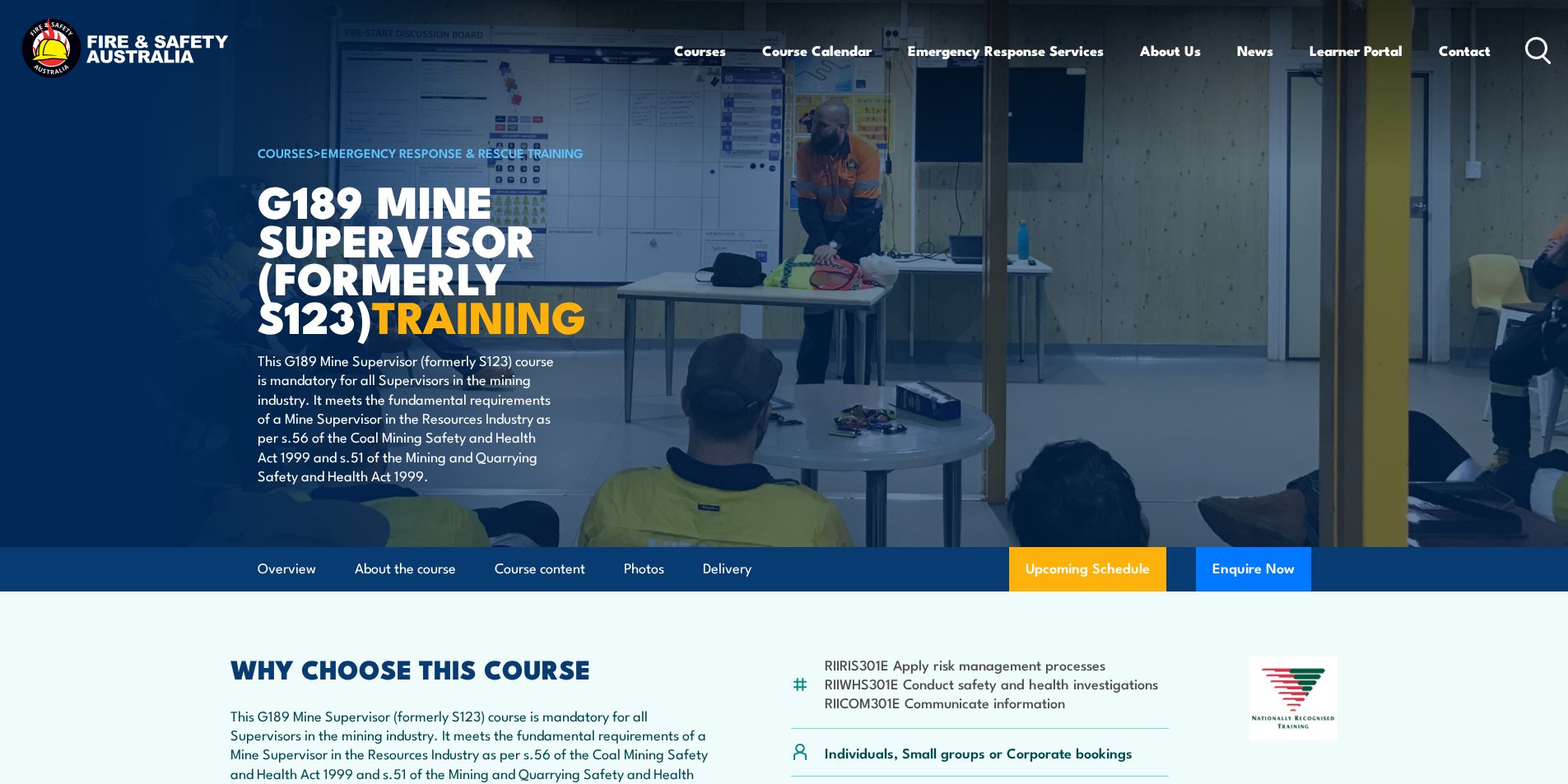
click at [1534, 48] on icon at bounding box center [1537, 50] width 26 height 27
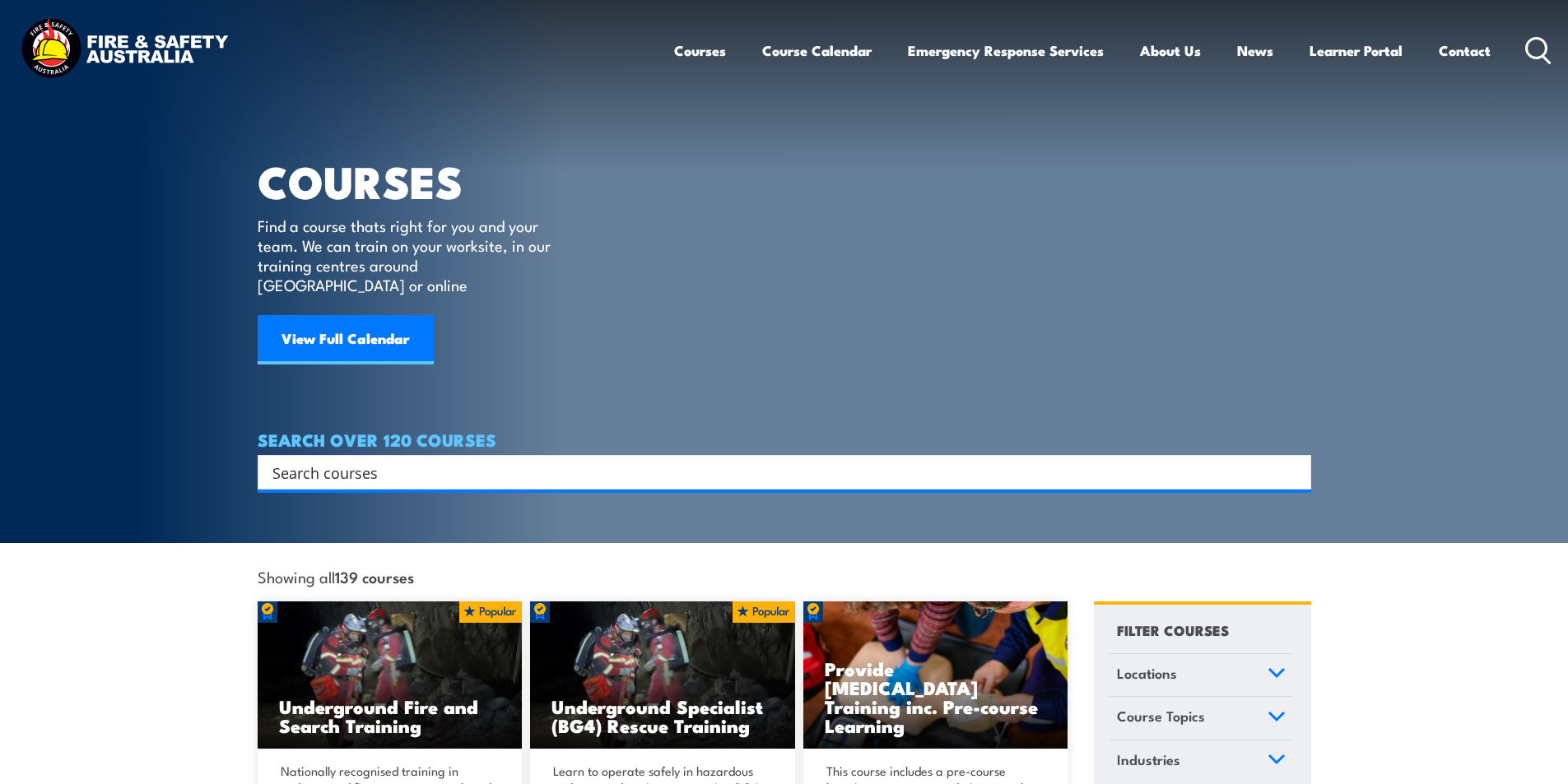
click at [379, 460] on input "Search input" at bounding box center [773, 473] width 1002 height 25
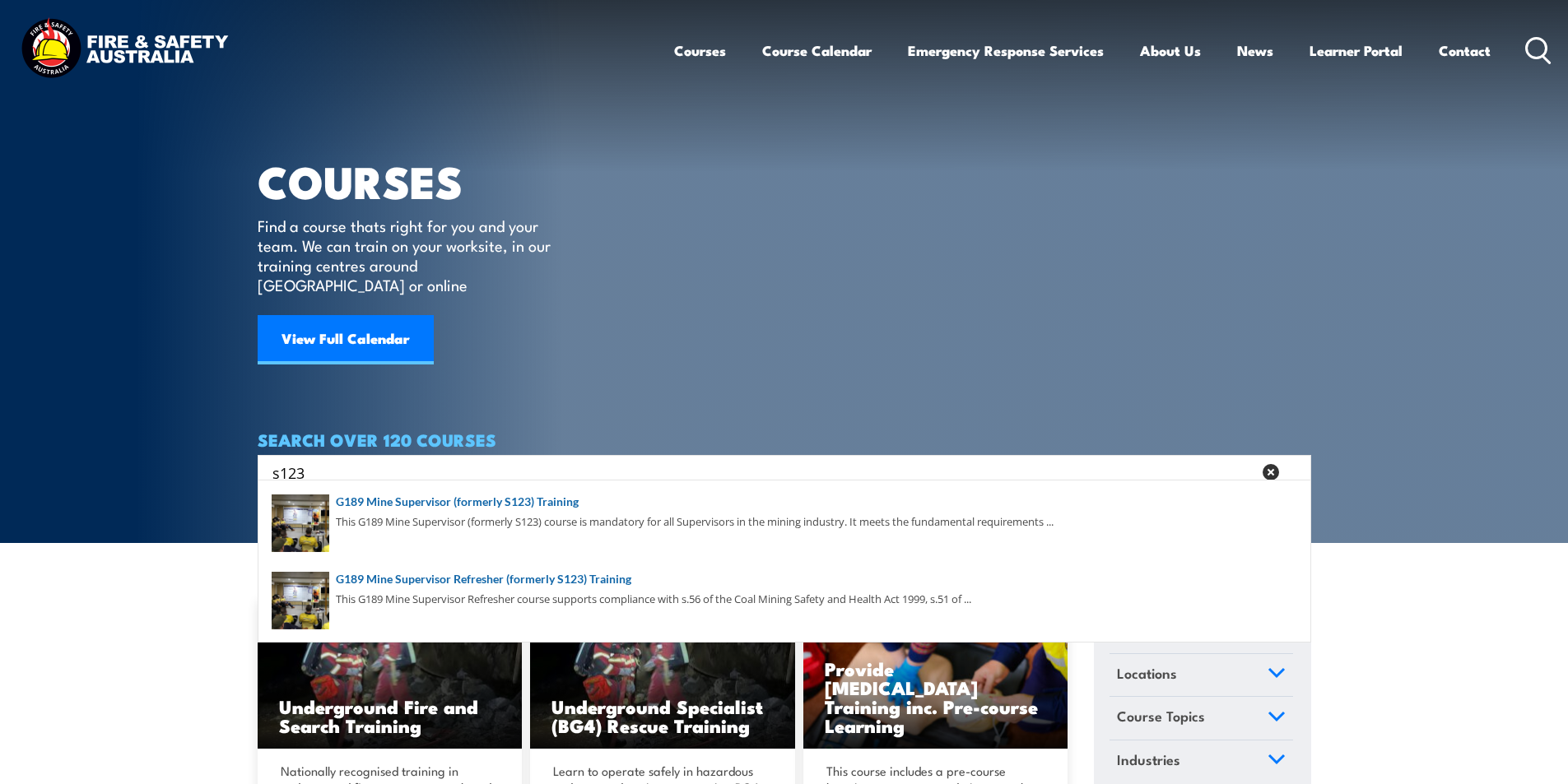
type input "s123"
click at [1535, 48] on icon at bounding box center [1537, 50] width 26 height 27
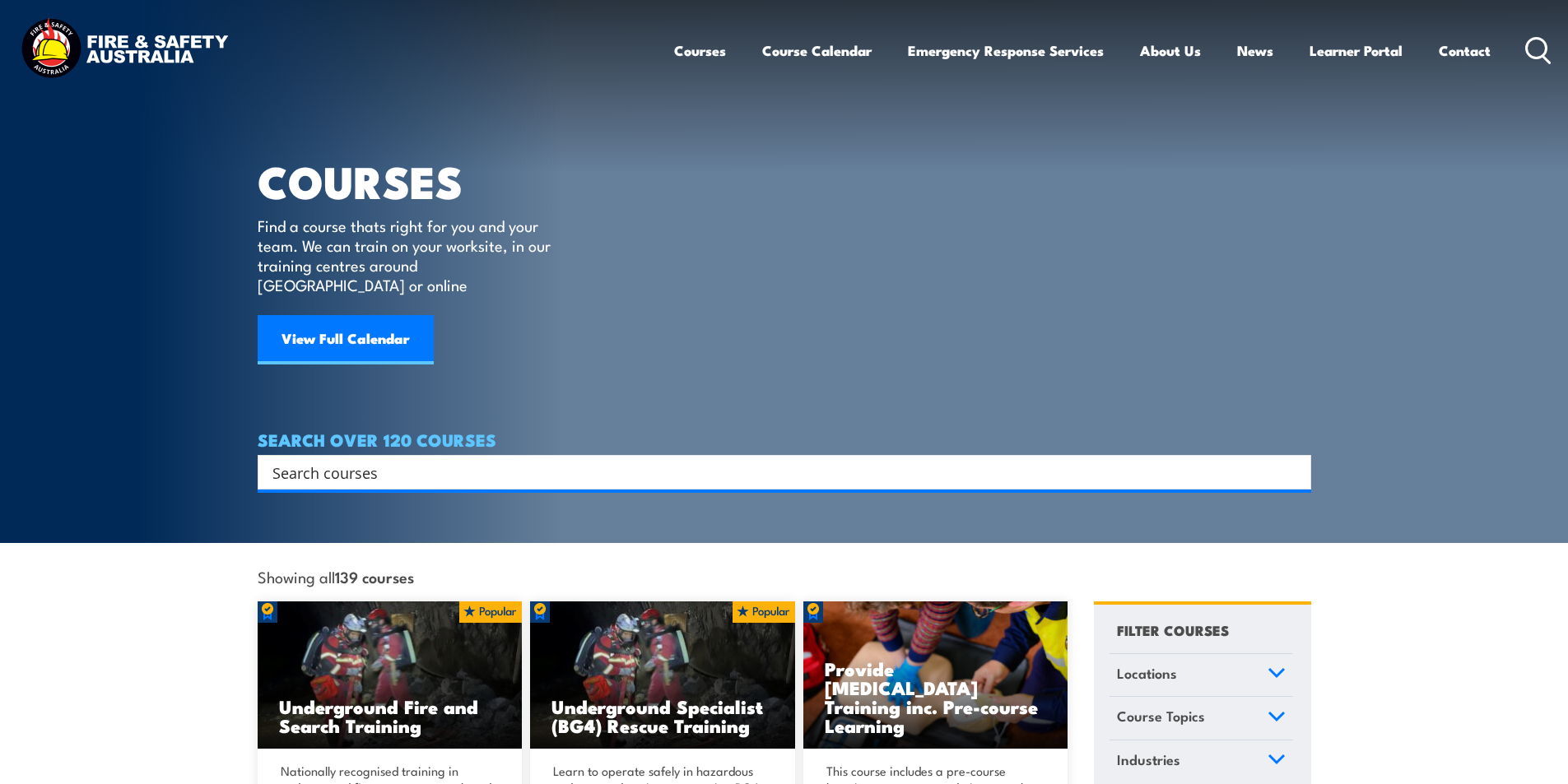
click at [1540, 48] on icon at bounding box center [1537, 50] width 26 height 27
click at [337, 460] on input "Search input" at bounding box center [773, 473] width 1002 height 25
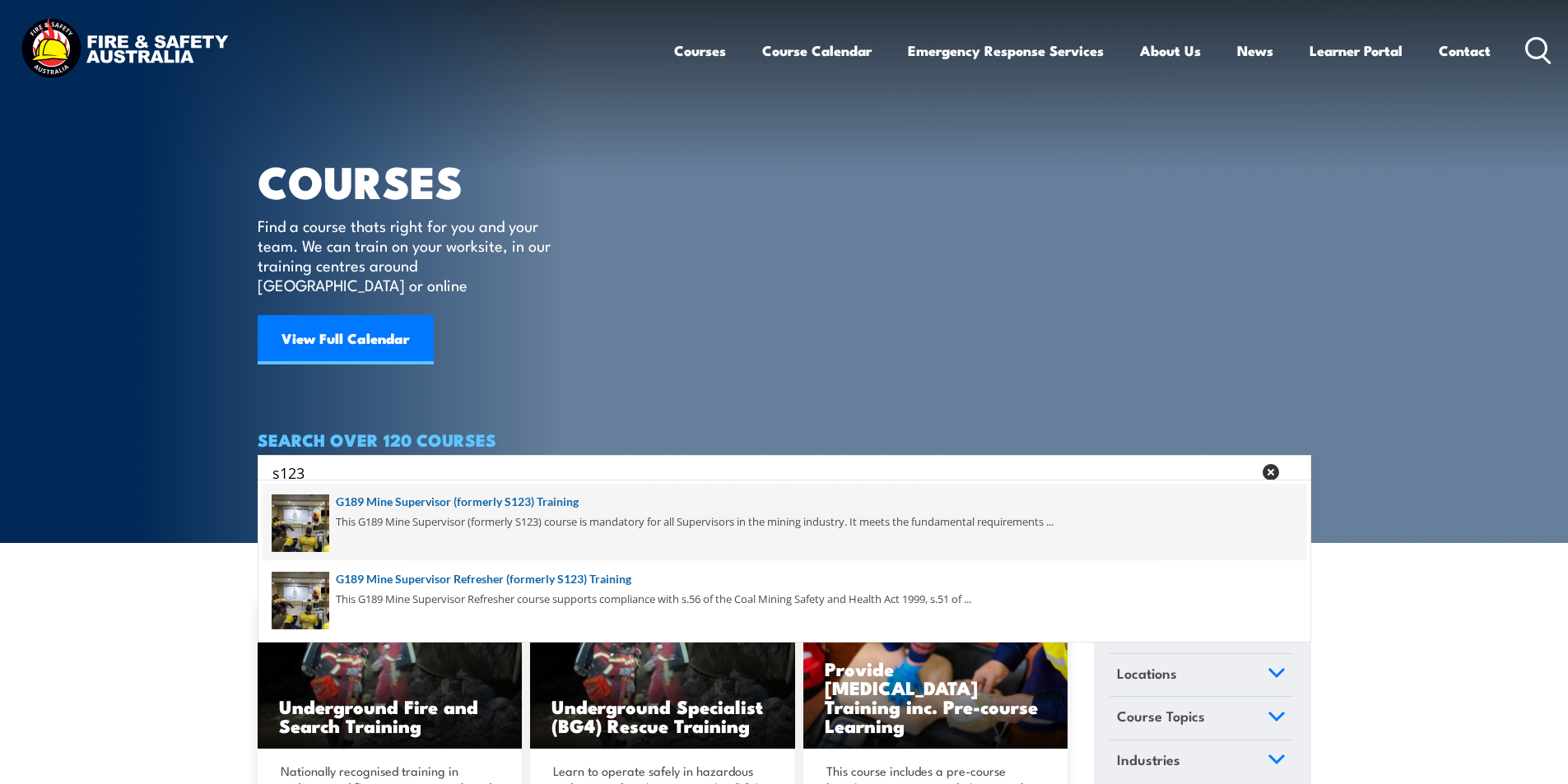
type input "s123"
click at [556, 500] on span at bounding box center [784, 523] width 1043 height 77
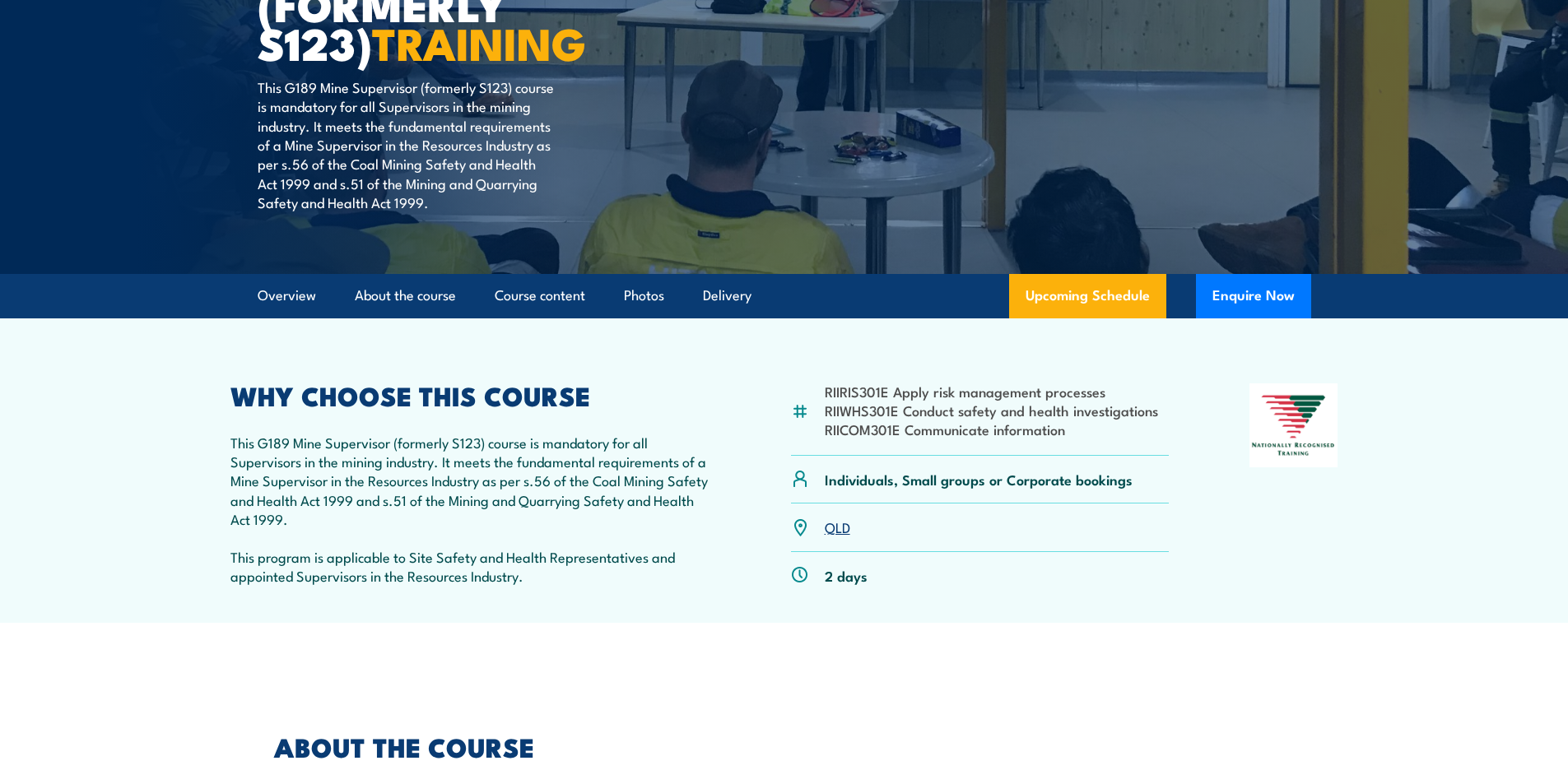
scroll to position [329, 0]
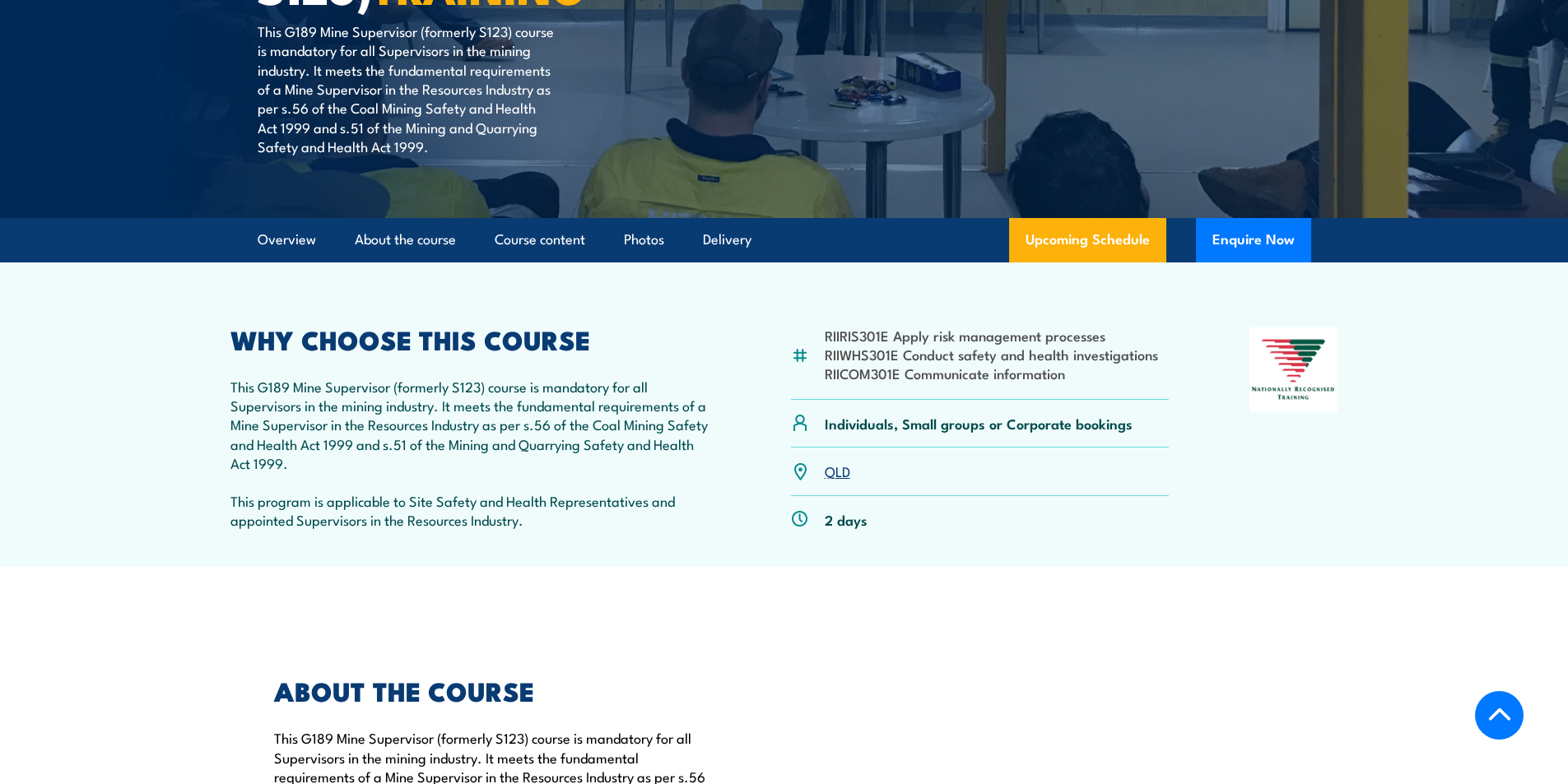
click at [849, 470] on link "QLD" at bounding box center [837, 471] width 25 height 19
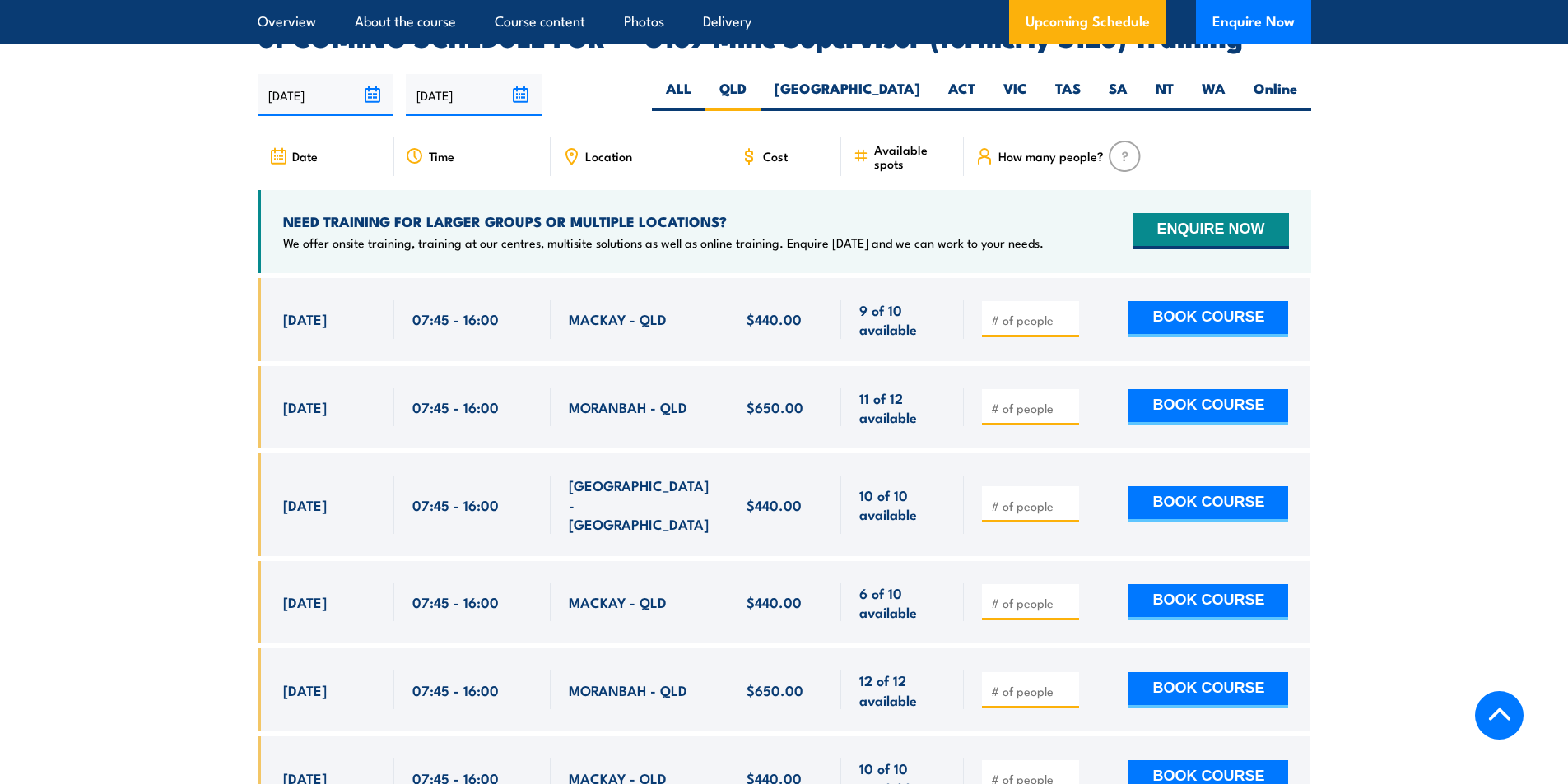
click at [1046, 312] on input "number" at bounding box center [1031, 320] width 82 height 16
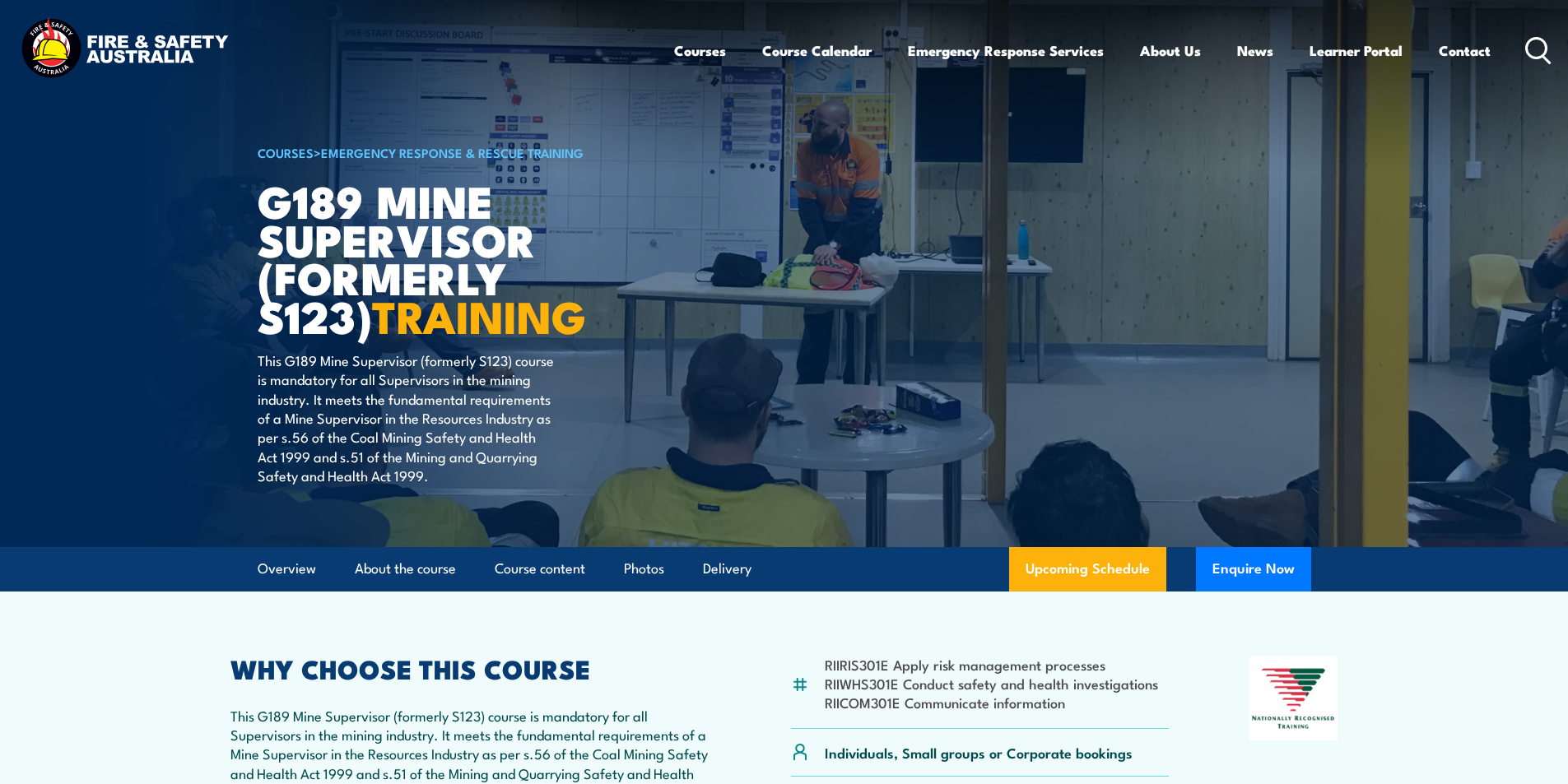
type input "1"
click at [1534, 45] on icon at bounding box center [1537, 50] width 26 height 27
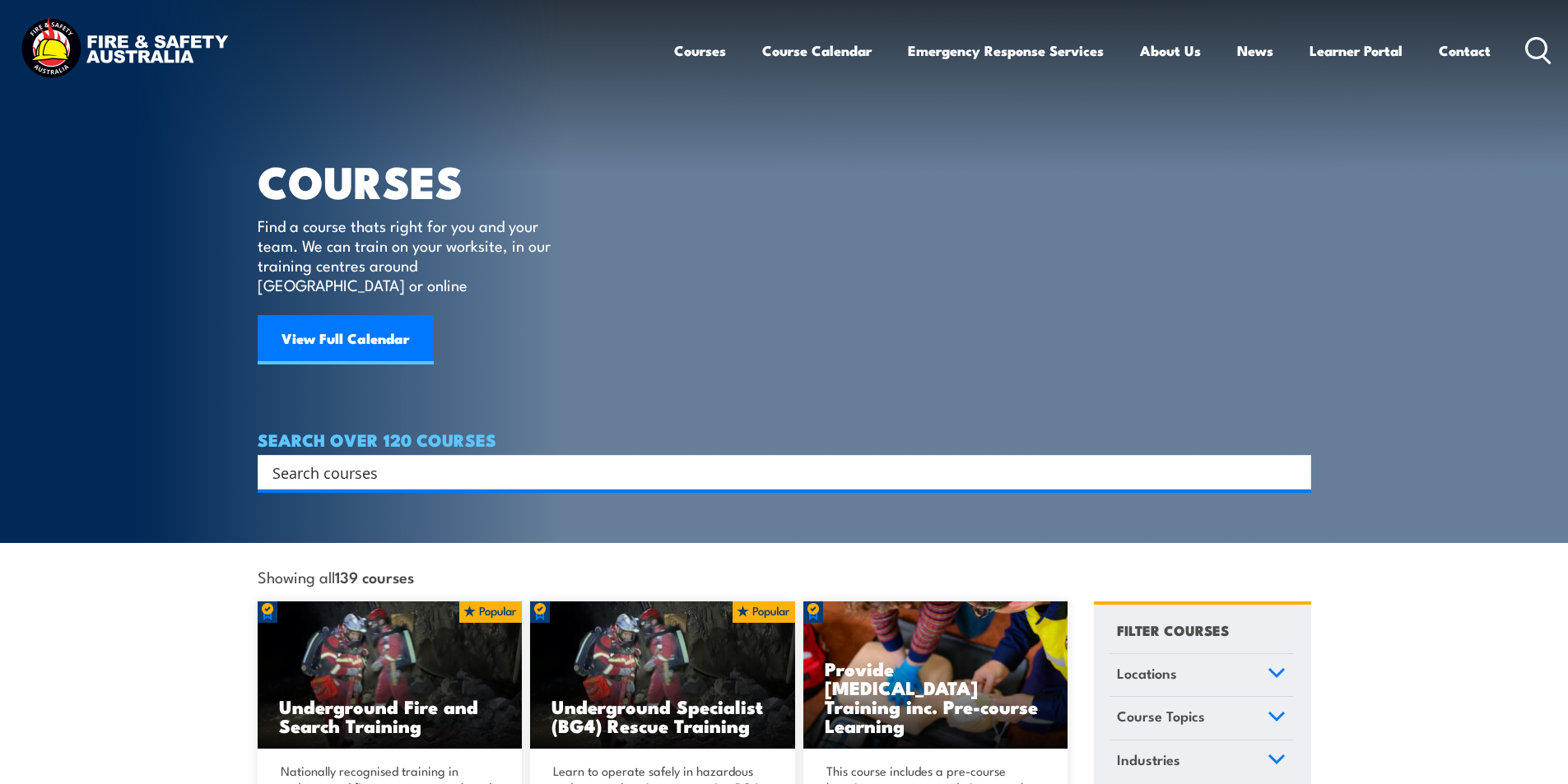
click at [383, 460] on input "Search input" at bounding box center [773, 473] width 1002 height 25
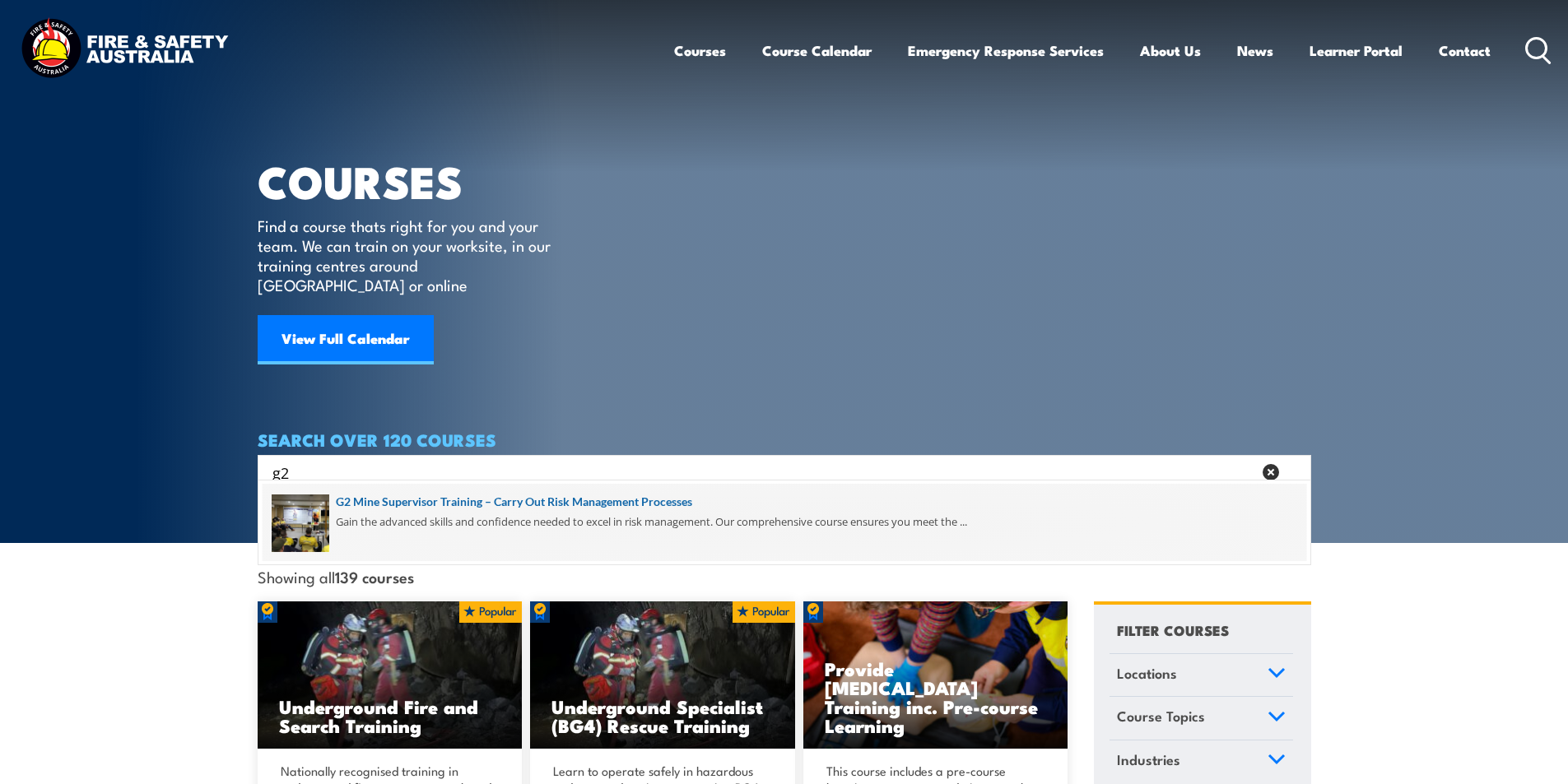
type input "g2"
click at [454, 501] on span at bounding box center [784, 523] width 1043 height 77
